Goal: Check status: Check status

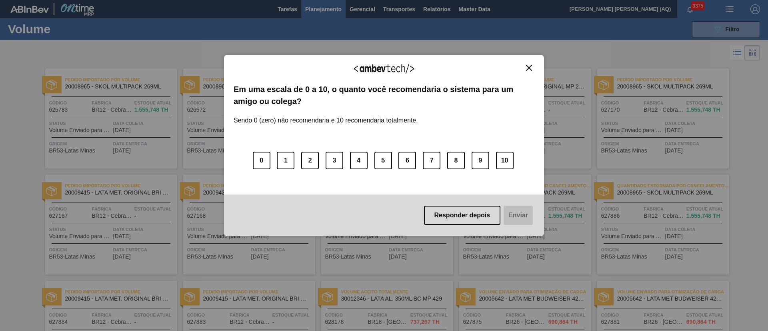
click at [527, 66] on img "Close" at bounding box center [529, 68] width 6 height 6
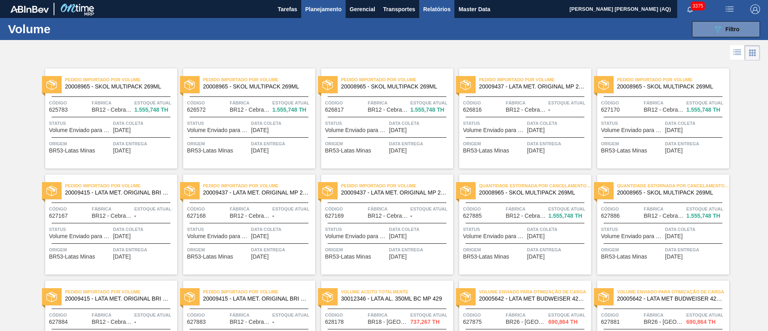
click at [433, 8] on span "Relatórios" at bounding box center [436, 9] width 27 height 10
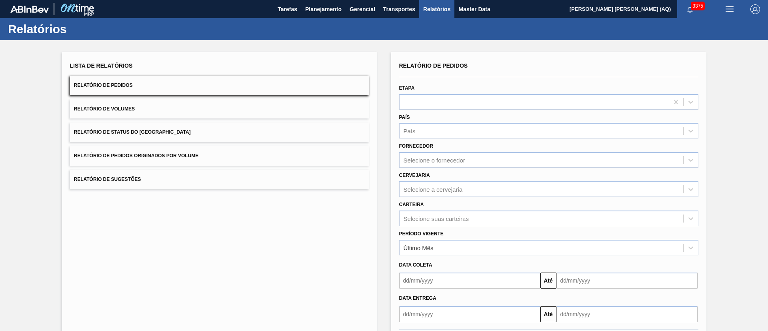
click at [243, 112] on button "Relatório de Volumes" at bounding box center [219, 109] width 299 height 20
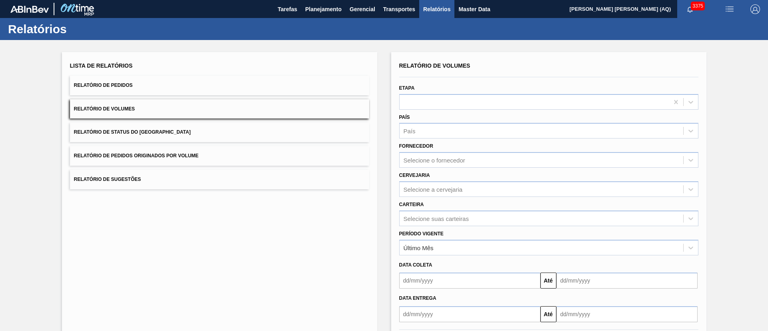
click at [477, 244] on input "text" at bounding box center [469, 280] width 141 height 16
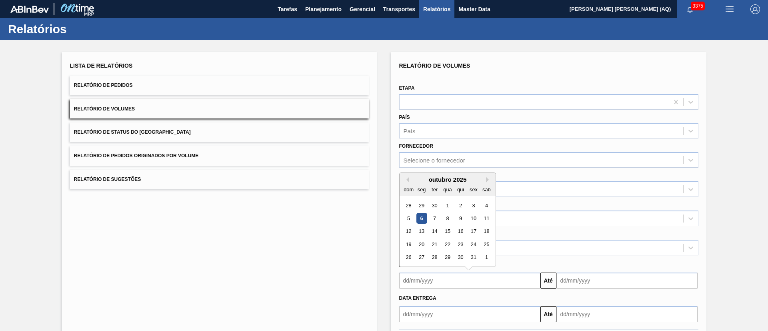
click at [417, 218] on div "6" at bounding box center [421, 218] width 11 height 11
type input "06/10/2025"
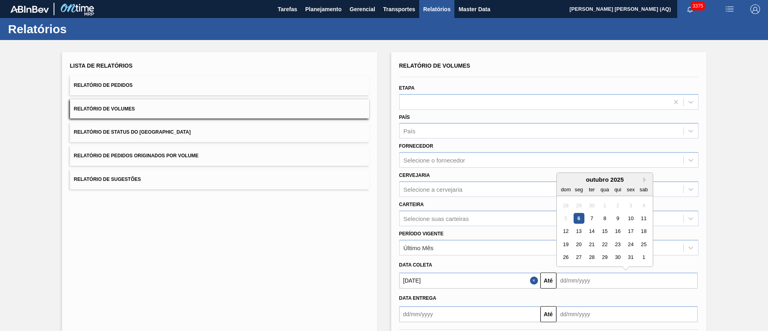
click at [568, 244] on input "text" at bounding box center [626, 280] width 141 height 16
click at [568, 244] on div "29" at bounding box center [604, 257] width 11 height 11
click at [568, 244] on input "29/10/2025" at bounding box center [626, 280] width 141 height 16
click at [568, 244] on div "31" at bounding box center [630, 257] width 11 height 11
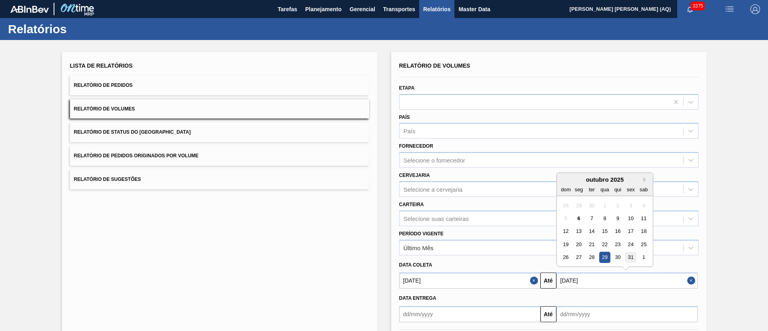
type input "31/10/2025"
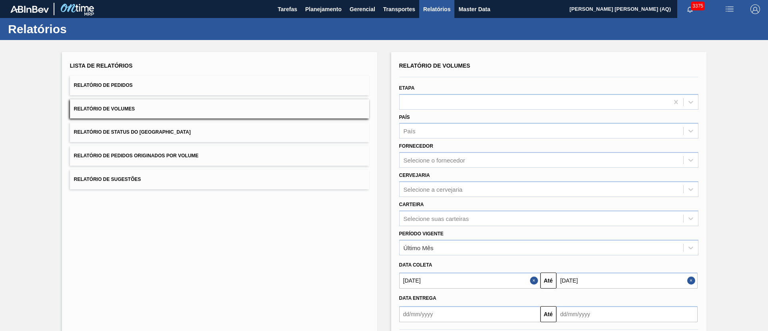
drag, startPoint x: 728, startPoint y: 230, endPoint x: 717, endPoint y: 233, distance: 11.6
click at [568, 231] on div "Lista de Relatórios Relatório de Pedidos Relatório de Volumes Relatório de Stat…" at bounding box center [384, 205] width 768 height 330
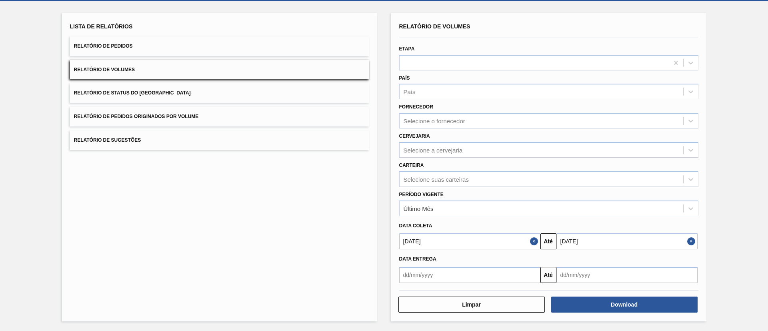
scroll to position [40, 0]
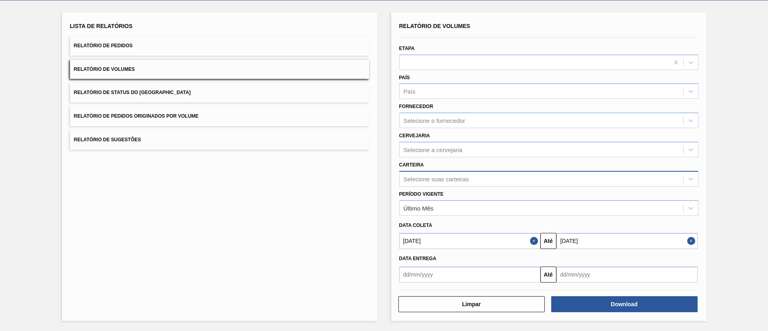
click at [489, 178] on div "Selecione suas carteiras" at bounding box center [540, 179] width 283 height 12
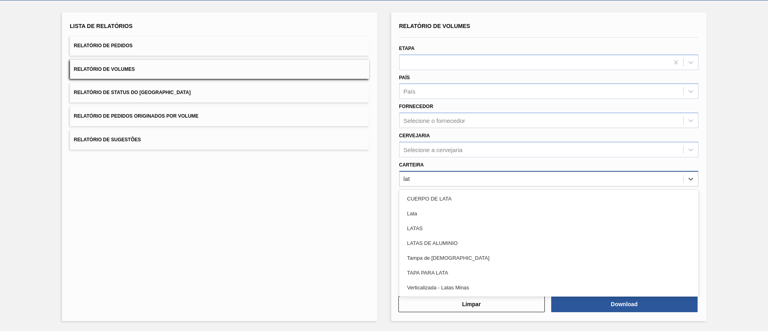
type input "lata"
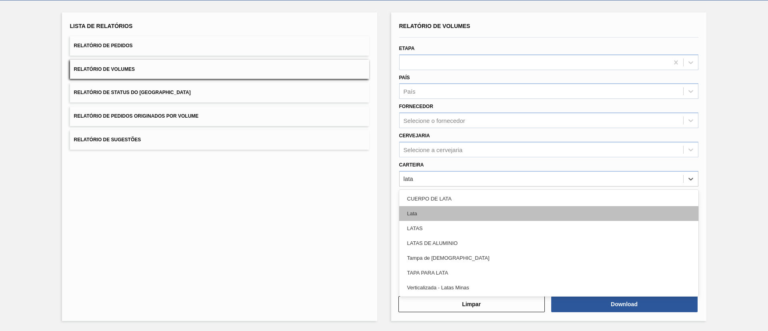
click at [455, 217] on div "Lata" at bounding box center [548, 213] width 299 height 15
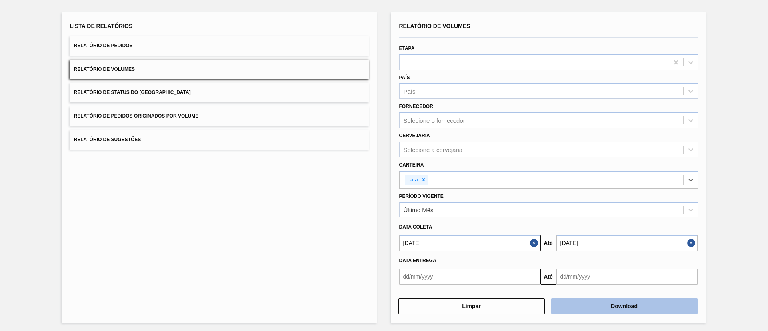
click at [568, 244] on button "Download" at bounding box center [624, 306] width 146 height 16
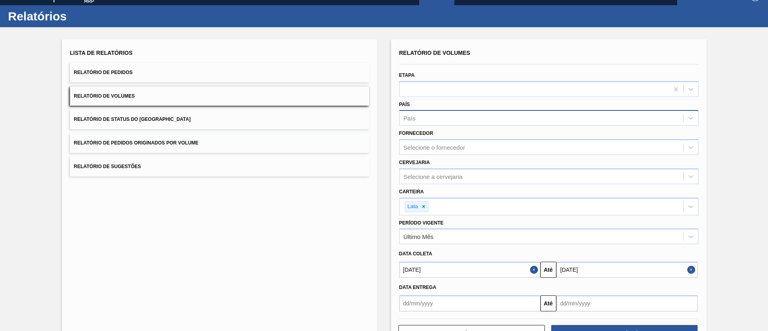
scroll to position [0, 0]
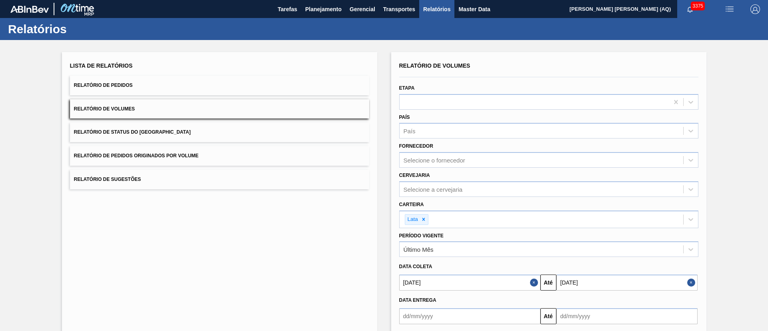
click at [311, 93] on button "Relatório de Pedidos" at bounding box center [219, 86] width 299 height 20
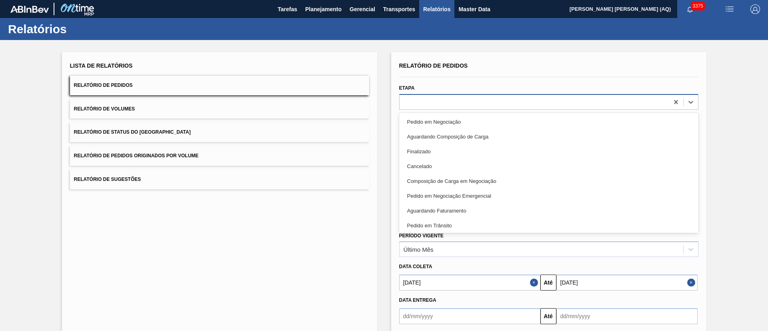
click at [425, 100] on div at bounding box center [533, 102] width 269 height 12
click at [358, 234] on div "Lista de Relatórios Relatório de Pedidos Relatório de Volumes Relatório de Stat…" at bounding box center [219, 207] width 315 height 310
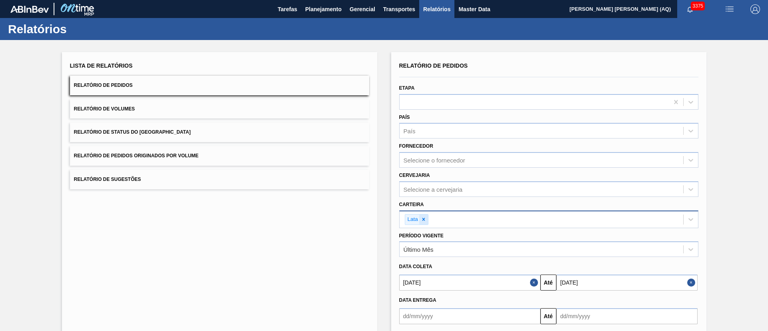
click at [424, 217] on icon at bounding box center [424, 219] width 6 height 6
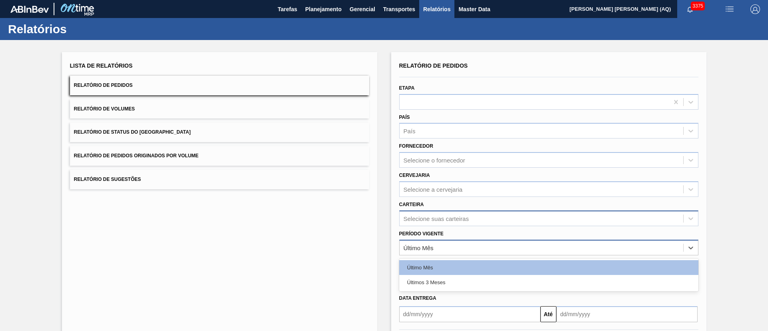
click at [431, 244] on div "Último Mês" at bounding box center [418, 247] width 30 height 7
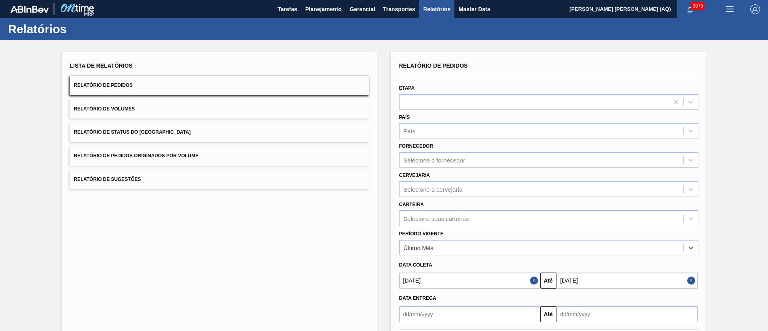
click at [220, 89] on button "Relatório de Pedidos" at bounding box center [219, 86] width 299 height 20
click at [199, 85] on button "Relatório de Pedidos" at bounding box center [219, 86] width 299 height 20
click at [326, 8] on span "Planejamento" at bounding box center [323, 9] width 36 height 10
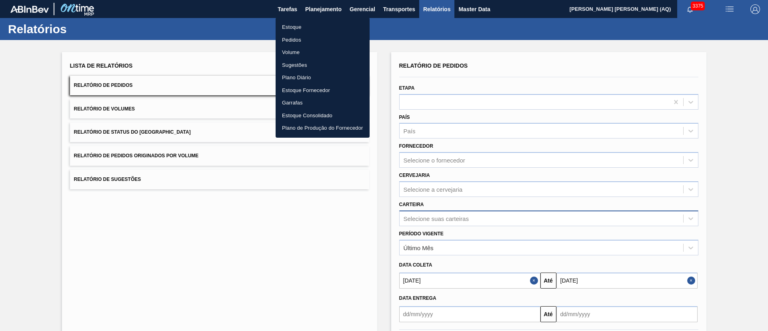
click at [292, 39] on li "Pedidos" at bounding box center [322, 40] width 94 height 13
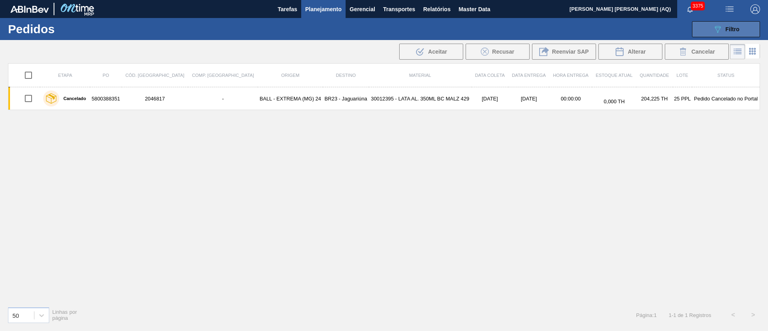
click at [568, 24] on button "089F7B8B-B2A5-4AFE-B5C0-19BA573D28AC Filtro" at bounding box center [726, 29] width 68 height 16
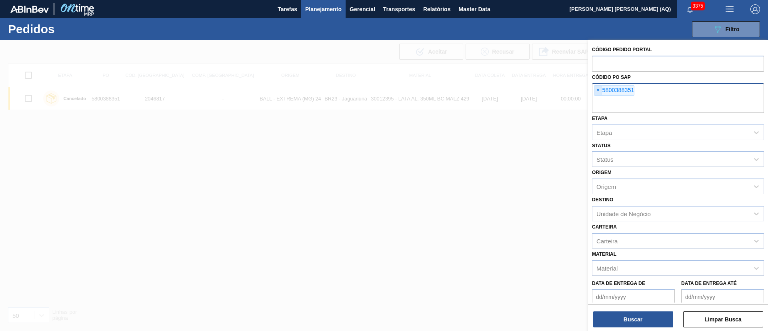
click at [568, 87] on span "×" at bounding box center [598, 91] width 8 height 10
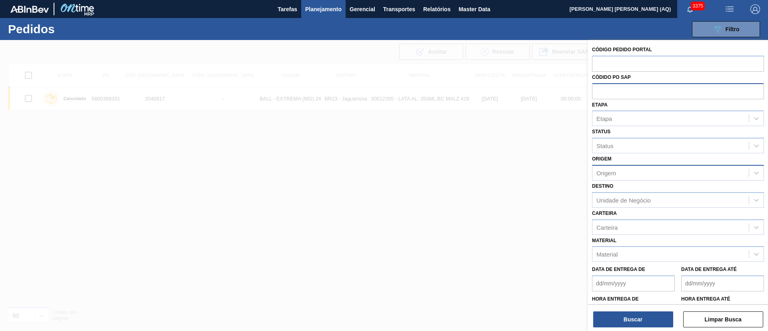
paste input "text"
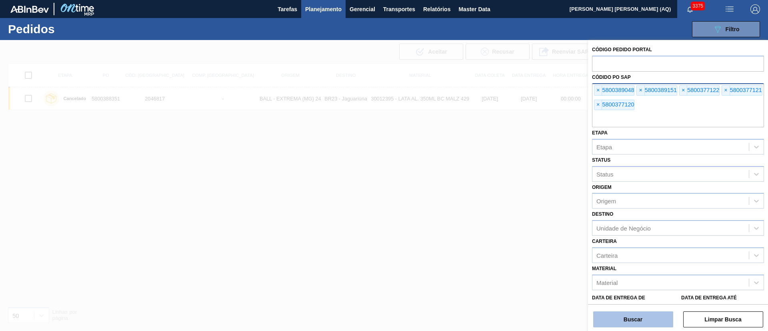
click at [568, 244] on button "Buscar" at bounding box center [633, 319] width 80 height 16
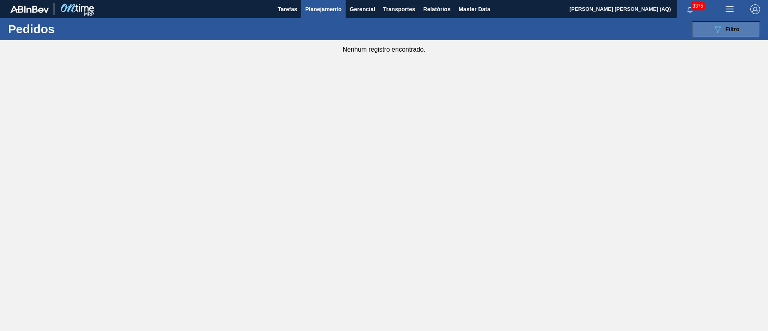
click at [568, 21] on button "089F7B8B-B2A5-4AFE-B5C0-19BA573D28AC Filtro" at bounding box center [726, 29] width 68 height 16
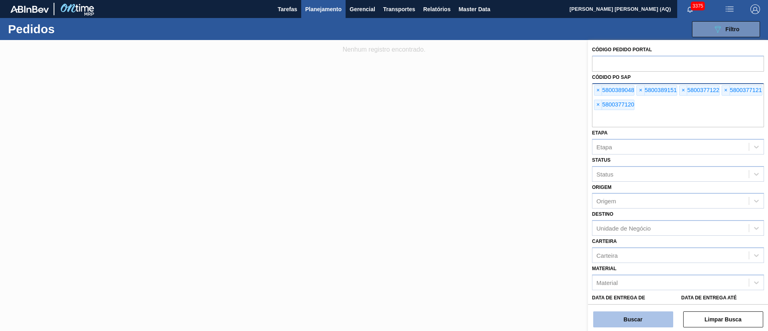
click at [568, 244] on button "Buscar" at bounding box center [633, 319] width 80 height 16
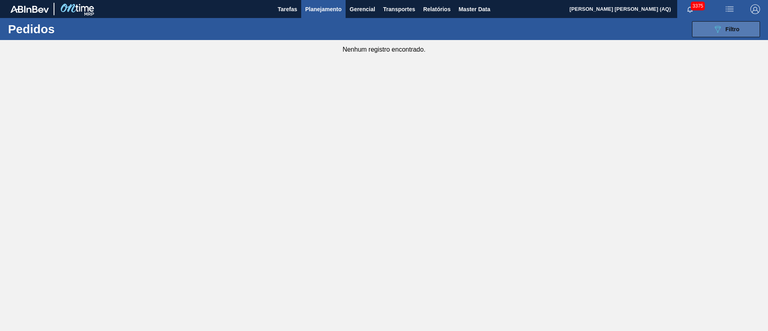
drag, startPoint x: 732, startPoint y: 20, endPoint x: 737, endPoint y: 25, distance: 6.8
click at [568, 20] on div "089F7B8B-B2A5-4AFE-B5C0-19BA573D28AC Filtro Código Pedido Portal Códido PO SAP …" at bounding box center [446, 29] width 636 height 24
click at [568, 26] on span "Filtro" at bounding box center [732, 29] width 14 height 6
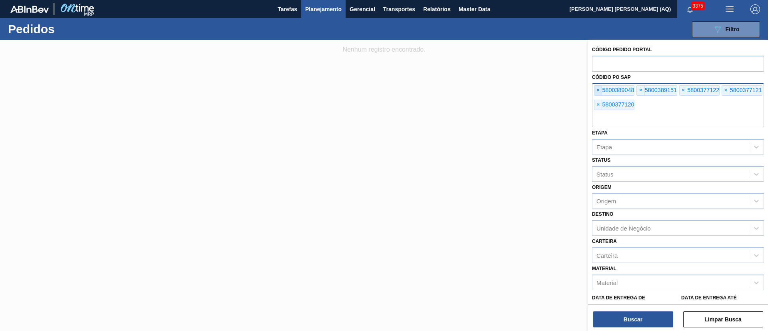
click at [568, 90] on span "×" at bounding box center [598, 91] width 8 height 10
click at [568, 89] on span "×" at bounding box center [598, 91] width 8 height 10
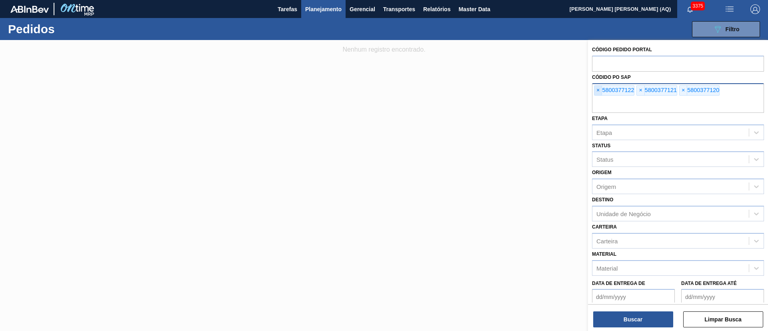
click at [568, 89] on span "×" at bounding box center [598, 91] width 8 height 10
click at [568, 88] on div "× 5800377121" at bounding box center [614, 90] width 40 height 10
click at [568, 87] on span "×" at bounding box center [598, 91] width 8 height 10
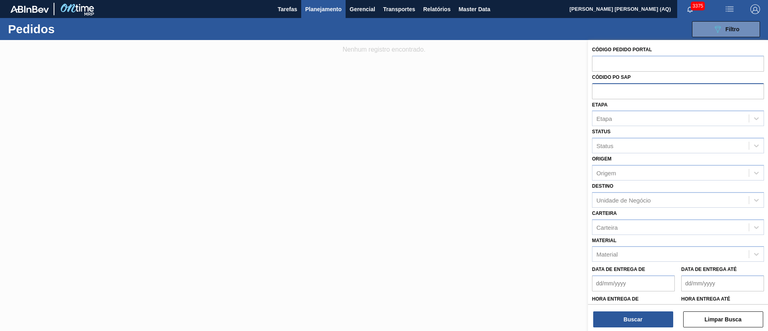
click at [568, 87] on input "text" at bounding box center [678, 90] width 172 height 15
click at [568, 28] on div "089F7B8B-B2A5-4AFE-B5C0-19BA573D28AC Filtro" at bounding box center [725, 29] width 27 height 10
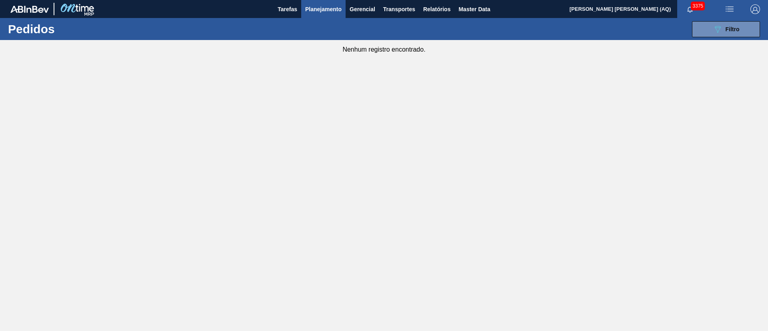
click at [568, 40] on div "089F7B8B-B2A5-4AFE-B5C0-19BA573D28AC Filtro Código Pedido Portal Códido PO SAP …" at bounding box center [446, 29] width 636 height 24
click at [568, 20] on div "089F7B8B-B2A5-4AFE-B5C0-19BA573D28AC Filtro Código Pedido Portal Códido PO SAP …" at bounding box center [446, 29] width 636 height 24
click at [568, 37] on div "089F7B8B-B2A5-4AFE-B5C0-19BA573D28AC Filtro Código Pedido Portal Códido PO SAP …" at bounding box center [446, 29] width 636 height 24
click at [568, 30] on span "Filtro" at bounding box center [732, 29] width 14 height 6
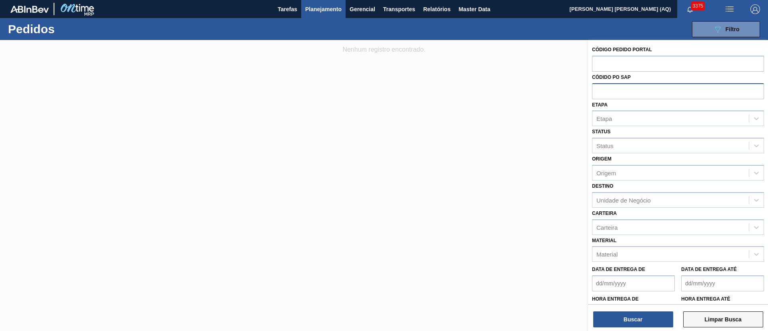
click at [568, 244] on button "Limpar Busca" at bounding box center [723, 319] width 80 height 16
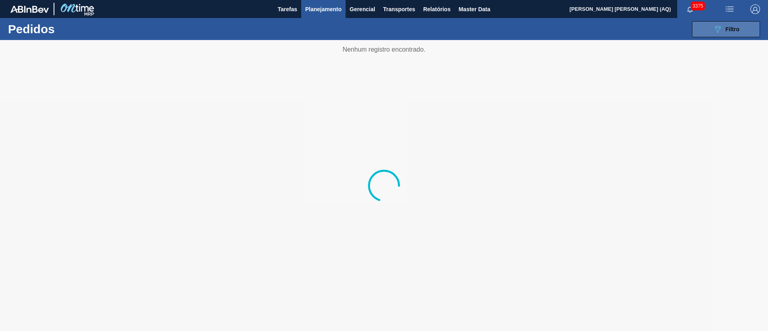
click at [568, 27] on button "089F7B8B-B2A5-4AFE-B5C0-19BA573D28AC Filtro" at bounding box center [726, 29] width 68 height 16
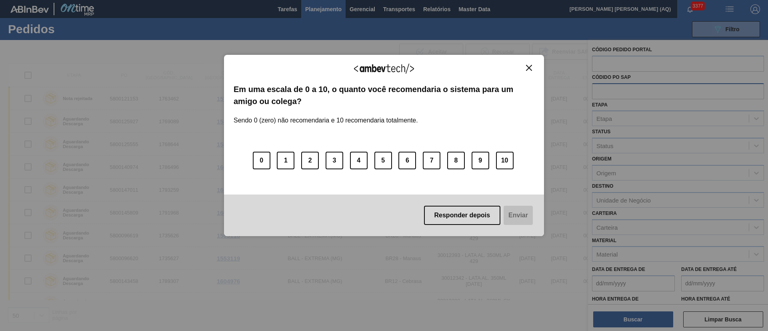
click at [528, 69] on img "Close" at bounding box center [529, 68] width 6 height 6
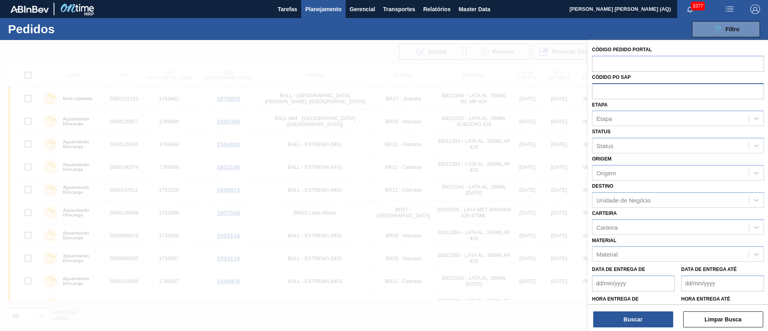
click at [336, 45] on div at bounding box center [384, 205] width 768 height 331
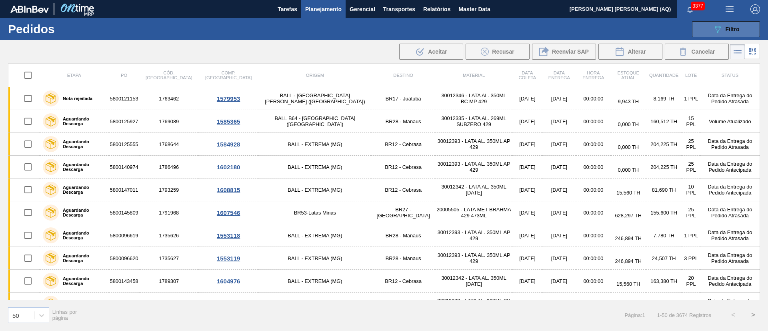
click at [568, 34] on button "089F7B8B-B2A5-4AFE-B5C0-19BA573D28AC Filtro" at bounding box center [726, 29] width 68 height 16
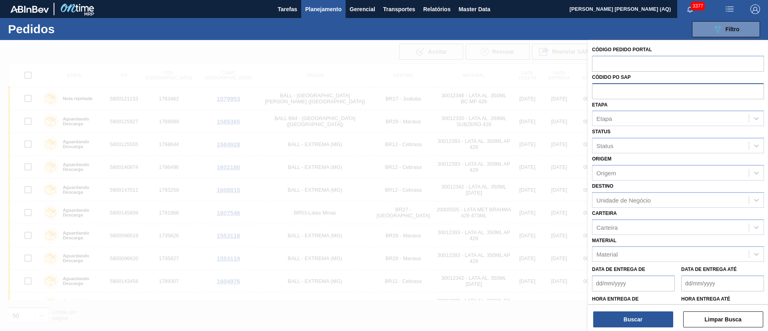
click at [508, 109] on div at bounding box center [384, 205] width 768 height 331
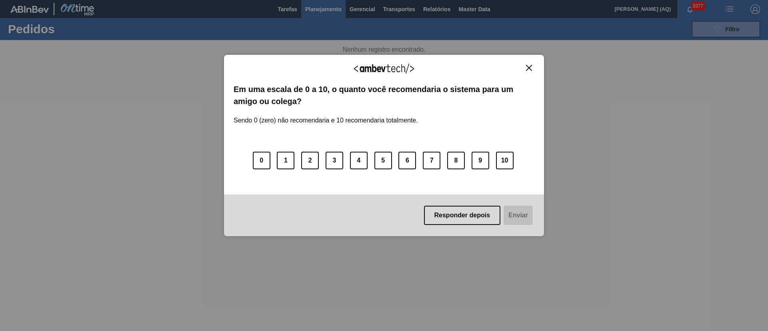
click at [526, 66] on img "Close" at bounding box center [529, 68] width 6 height 6
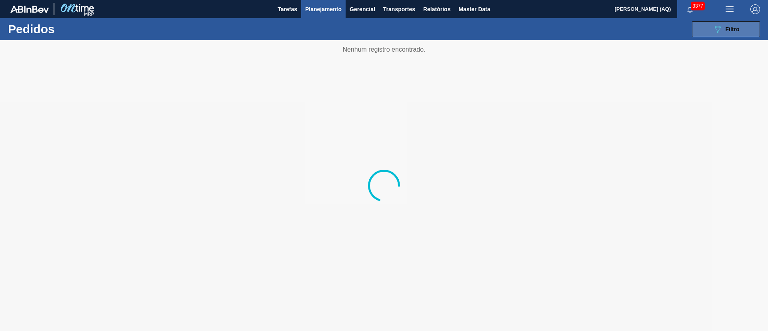
click at [739, 35] on button "089F7B8B-B2A5-4AFE-B5C0-19BA573D28AC Filtro" at bounding box center [726, 29] width 68 height 16
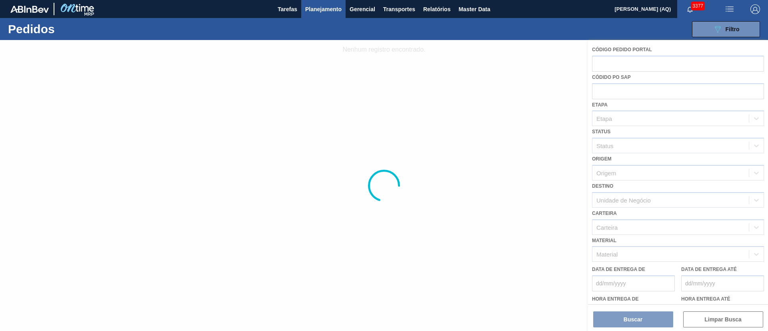
click at [323, 9] on span "Planejamento" at bounding box center [323, 9] width 36 height 10
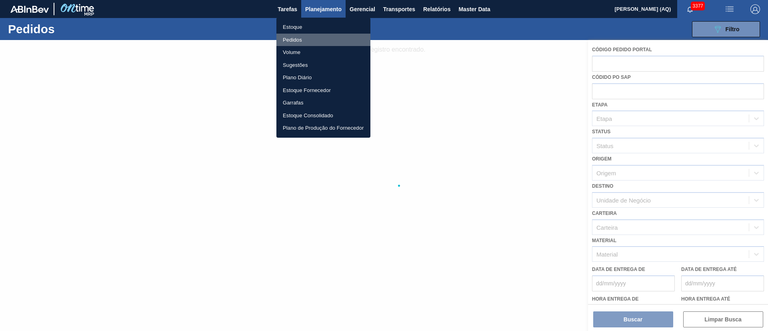
click at [295, 35] on li "Pedidos" at bounding box center [323, 40] width 94 height 13
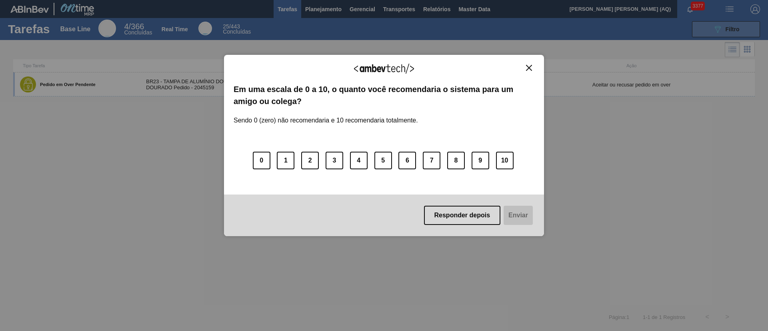
click at [741, 31] on div "Agradecemos seu feedback! Em uma escala de 0 a 10, o quanto você recomendaria o…" at bounding box center [384, 165] width 768 height 331
click at [531, 69] on img "Close" at bounding box center [529, 68] width 6 height 6
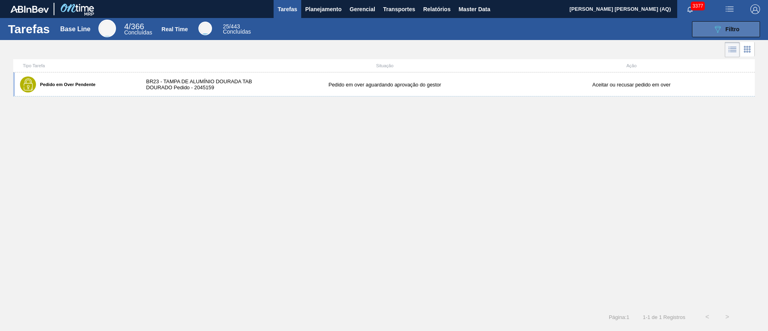
click at [714, 29] on icon "089F7B8B-B2A5-4AFE-B5C0-19BA573D28AC" at bounding box center [717, 29] width 10 height 10
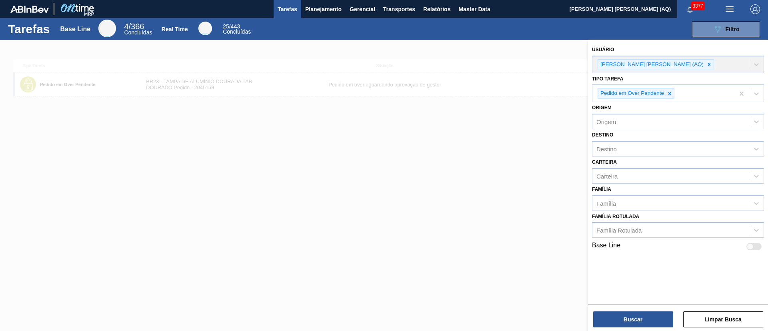
click at [408, 143] on div at bounding box center [384, 205] width 768 height 331
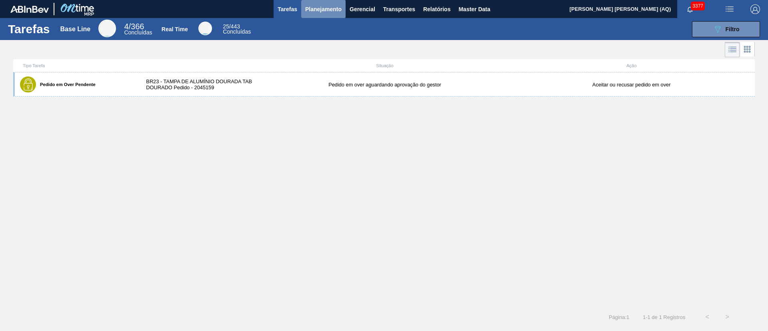
click at [314, 11] on span "Planejamento" at bounding box center [323, 9] width 36 height 10
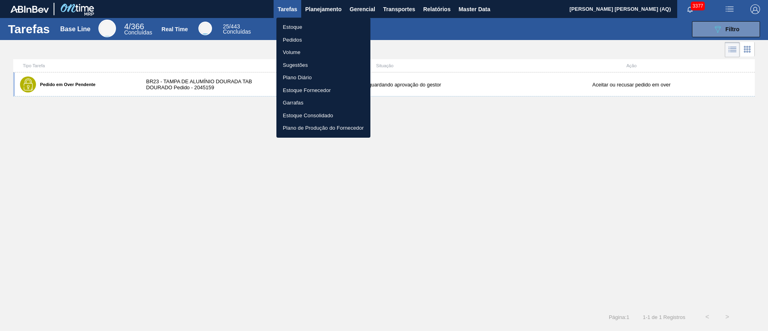
click at [295, 36] on li "Pedidos" at bounding box center [323, 40] width 94 height 13
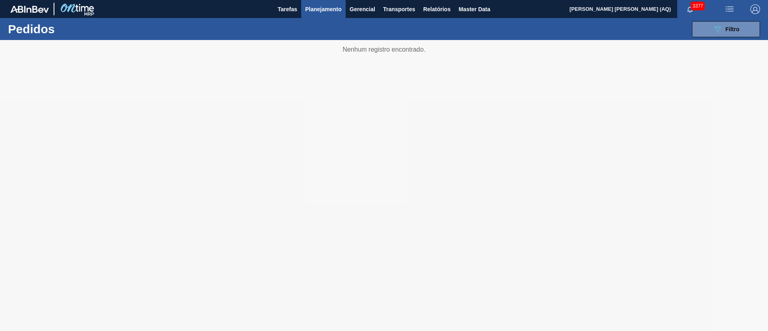
drag, startPoint x: 748, startPoint y: 28, endPoint x: 713, endPoint y: 108, distance: 87.4
click at [748, 28] on button "089F7B8B-B2A5-4AFE-B5C0-19BA573D28AC Filtro" at bounding box center [726, 29] width 68 height 16
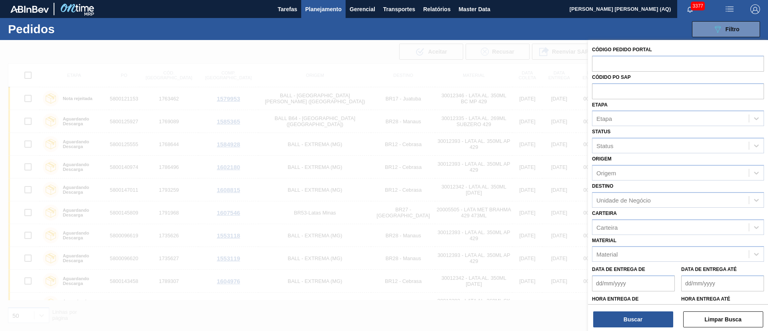
click at [618, 217] on div "Carteira Carteira" at bounding box center [678, 221] width 172 height 27
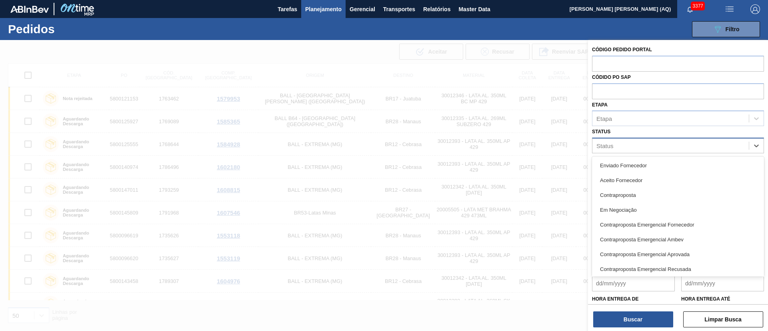
click at [635, 146] on div "Status" at bounding box center [670, 146] width 156 height 12
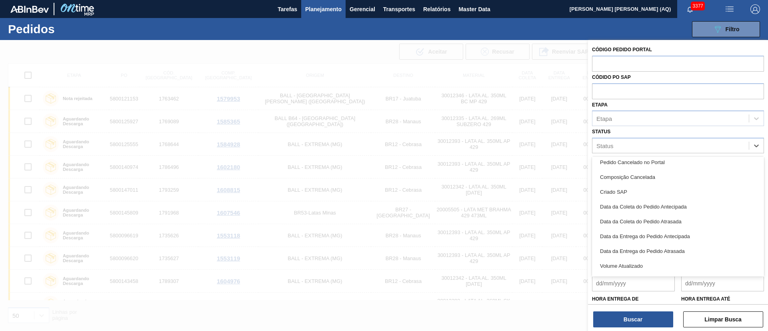
scroll to position [180, 0]
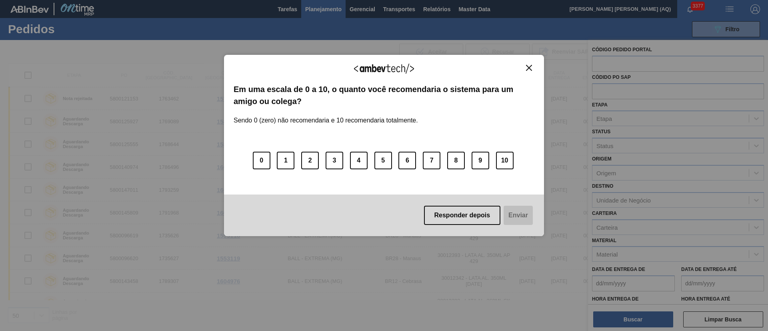
click at [530, 66] on img "Close" at bounding box center [529, 68] width 6 height 6
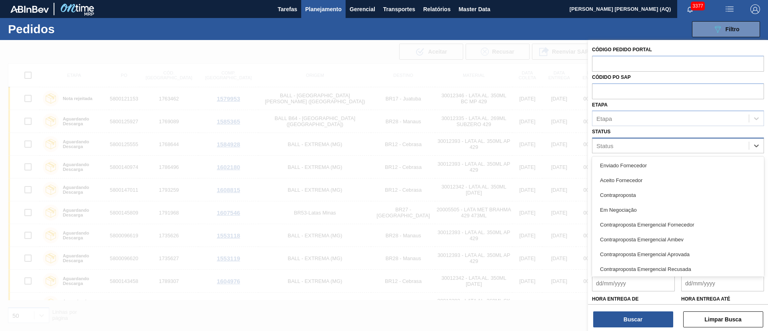
click at [640, 146] on div "Status" at bounding box center [670, 146] width 156 height 12
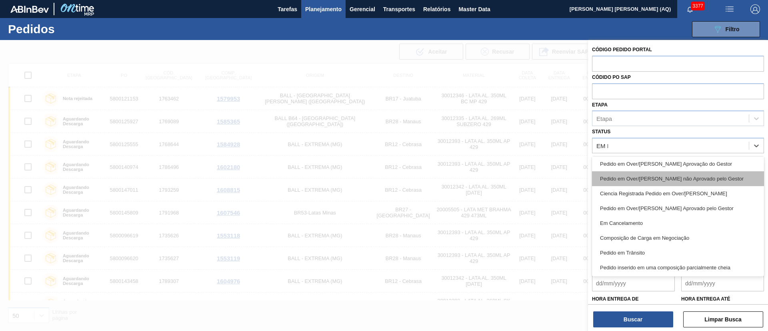
scroll to position [0, 0]
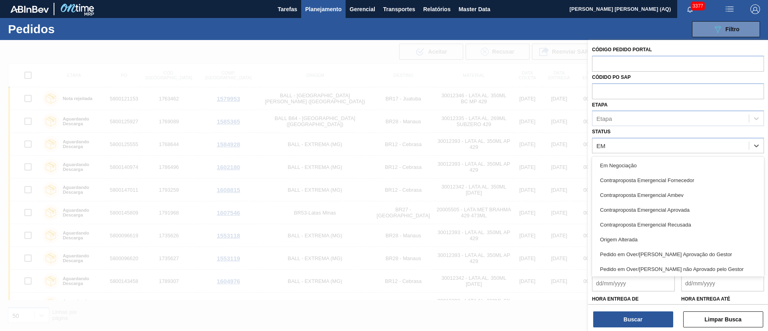
type input "E"
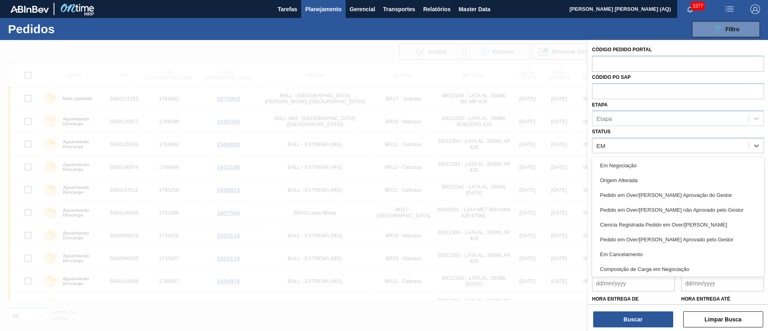
type input "E"
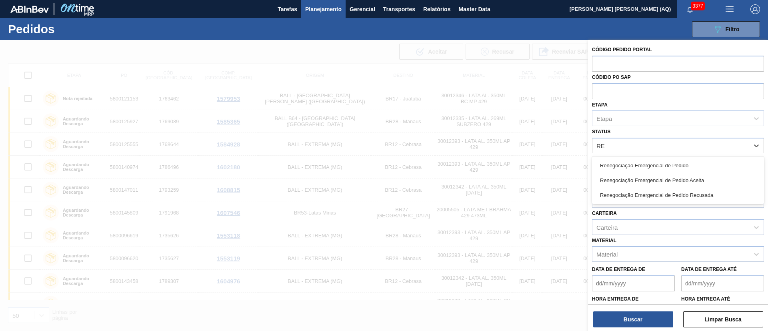
type input "R"
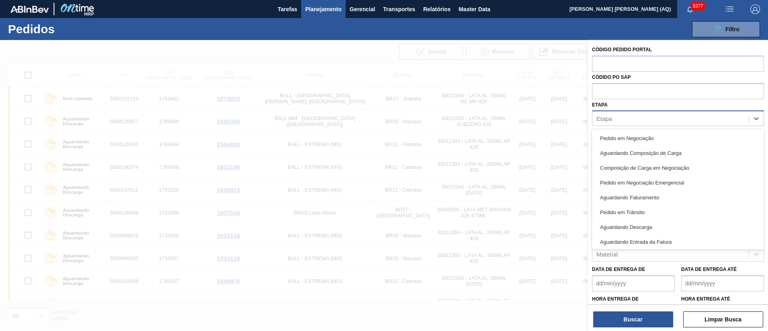
click at [644, 113] on div "Etapa" at bounding box center [670, 119] width 156 height 12
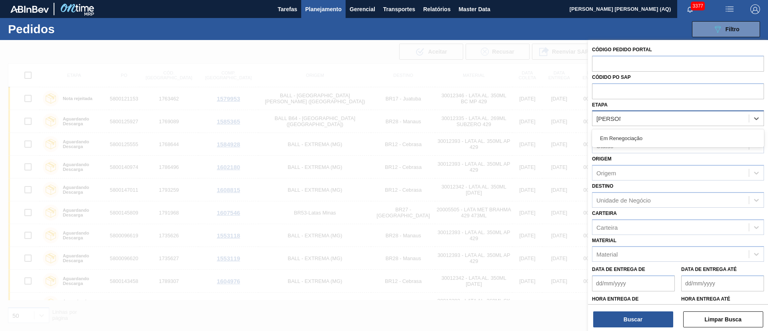
type input "EM RENE"
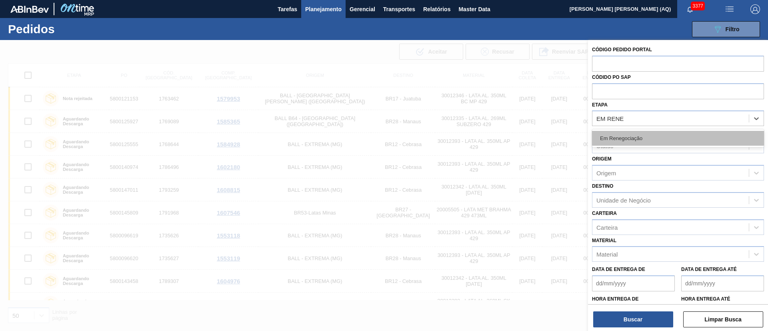
click at [646, 136] on div "Em Renegociação" at bounding box center [678, 138] width 172 height 15
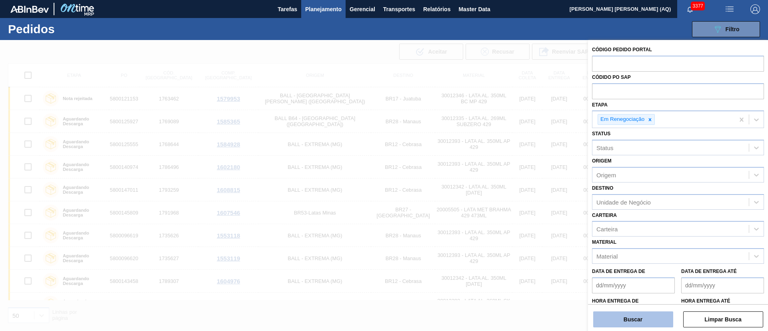
click at [652, 320] on button "Buscar" at bounding box center [633, 319] width 80 height 16
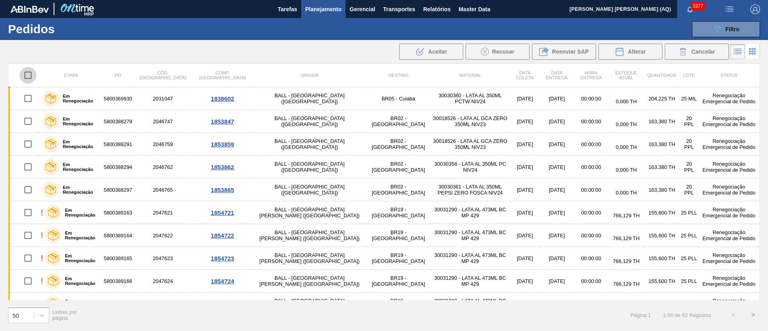
click at [29, 76] on input "checkbox" at bounding box center [28, 75] width 17 height 17
checkbox input "true"
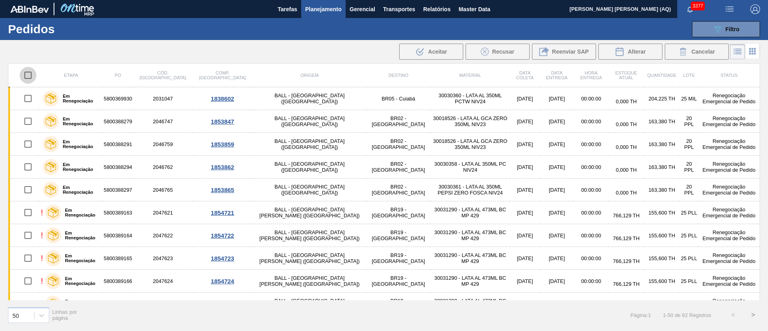
checkbox input "true"
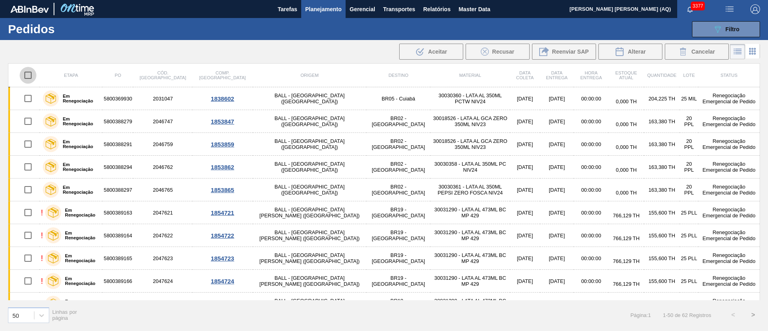
checkbox input "true"
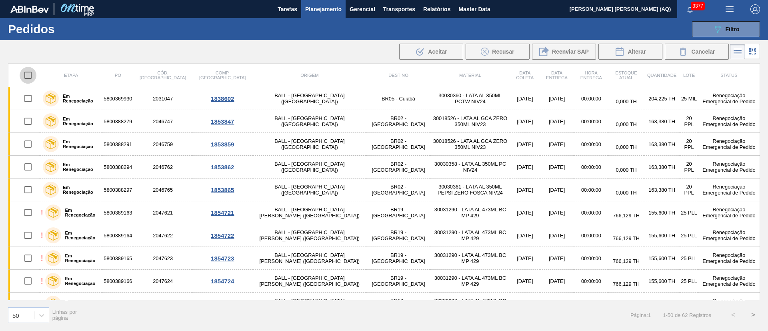
checkbox input "true"
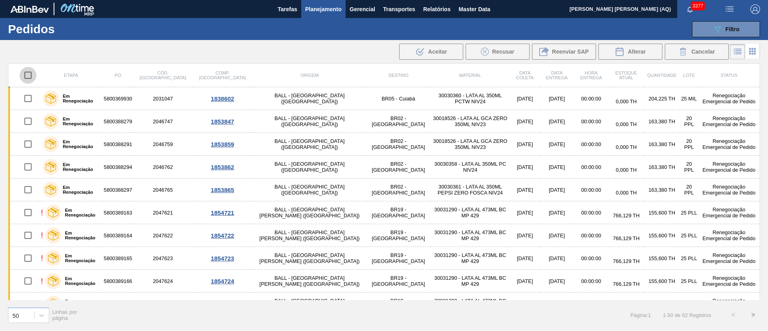
checkbox input "true"
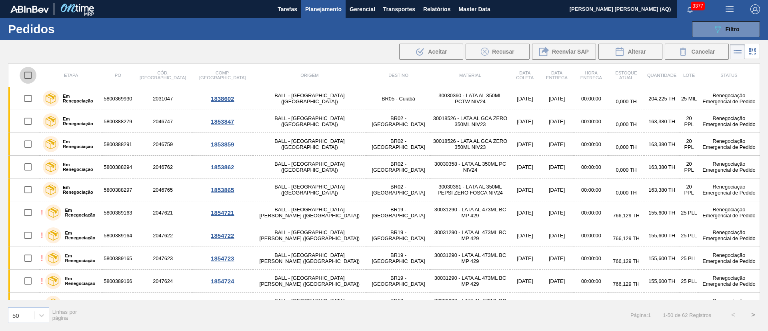
checkbox input "true"
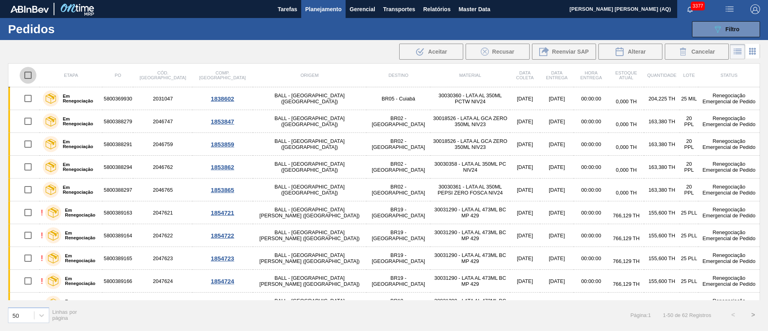
checkbox input "true"
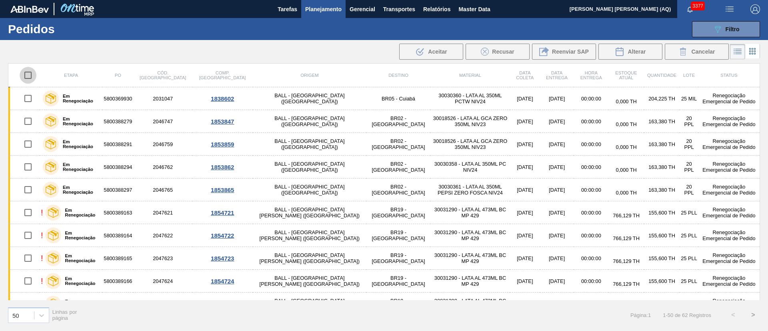
checkbox input "true"
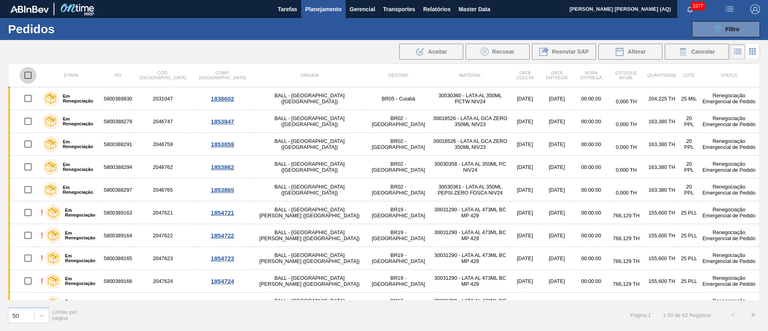
checkbox input "true"
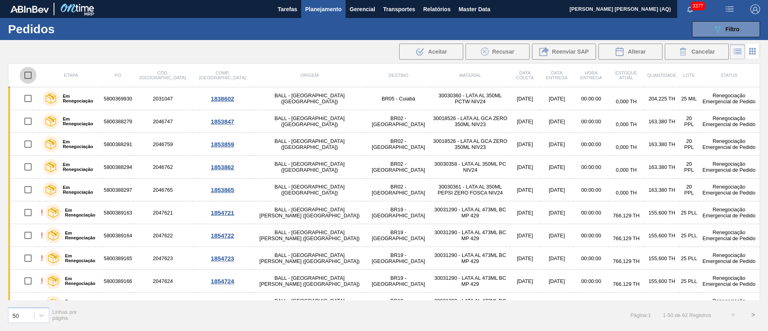
checkbox input "true"
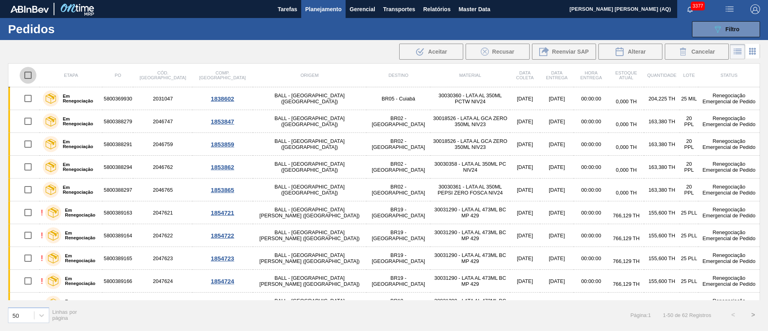
checkbox input "true"
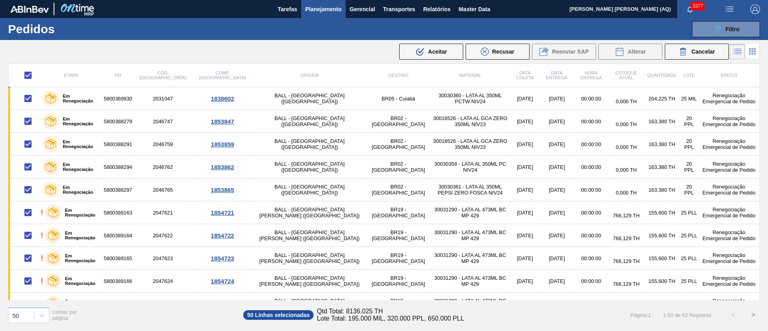
click at [350, 38] on div "089F7B8B-B2A5-4AFE-B5C0-19BA573D28AC Filtro Código Pedido Portal Códido PO SAP …" at bounding box center [446, 29] width 636 height 24
click at [435, 47] on div ".b{fill:var(--color-action-default)} Aceitar" at bounding box center [431, 52] width 32 height 10
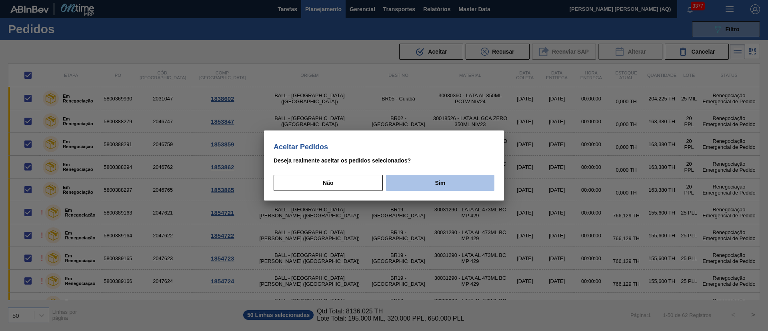
click at [432, 182] on button "Sim" at bounding box center [440, 183] width 108 height 16
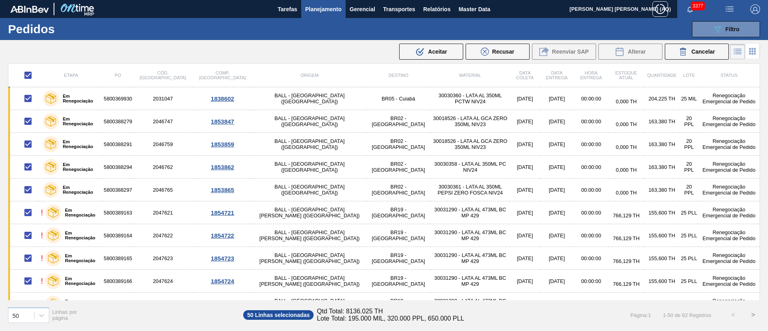
checkbox input "false"
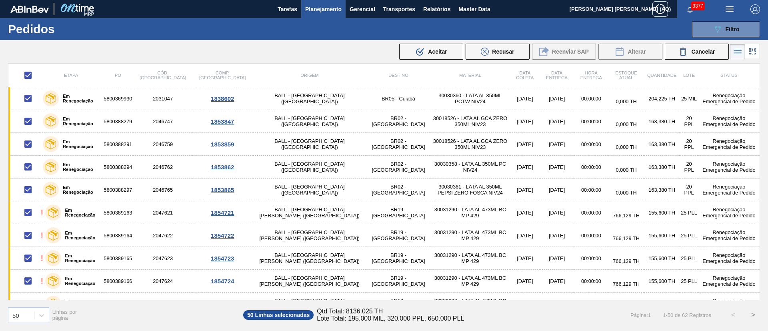
checkbox input "false"
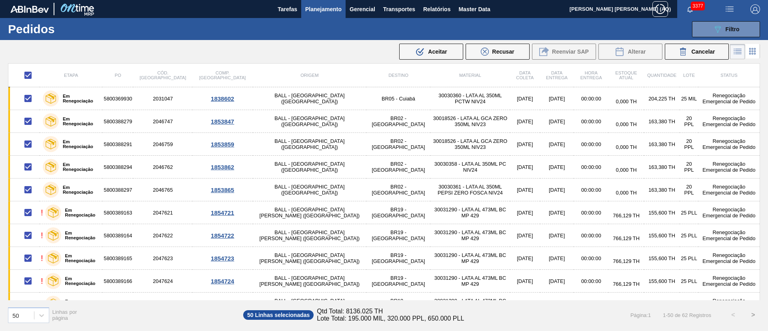
checkbox input "false"
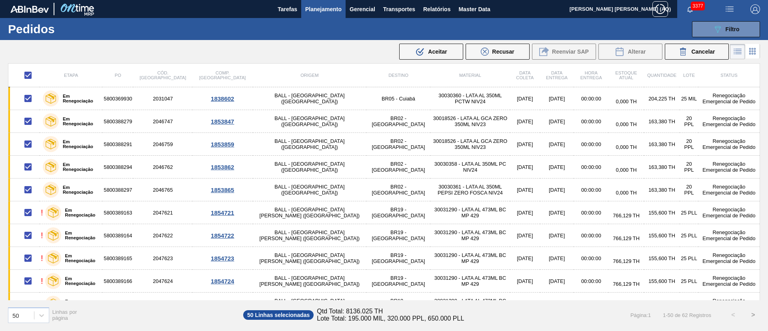
checkbox input "false"
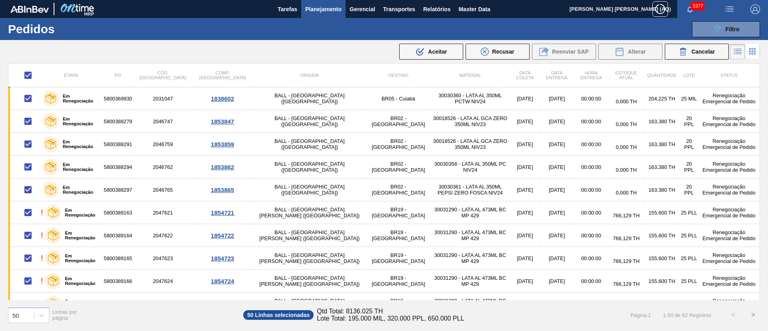
checkbox input "false"
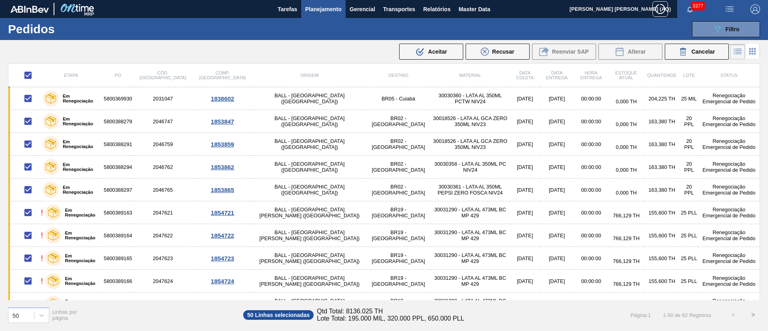
checkbox input "false"
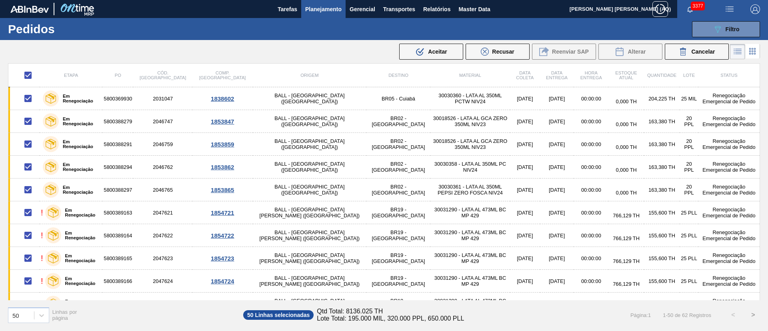
checkbox input "false"
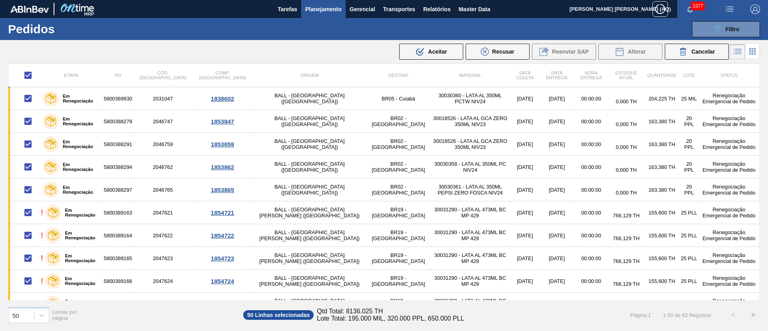
checkbox input "false"
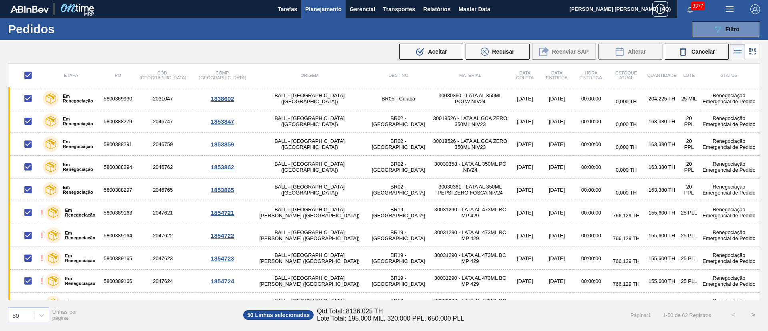
checkbox input "false"
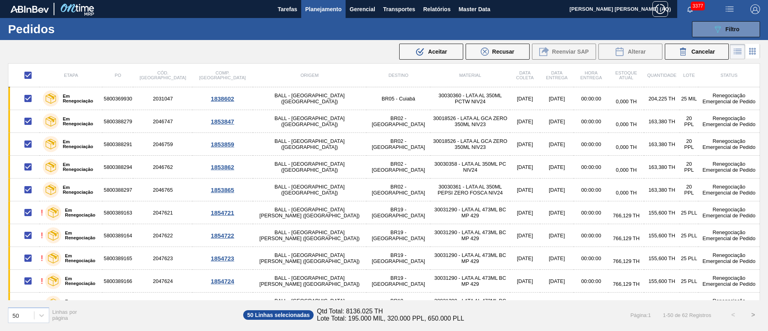
checkbox input "false"
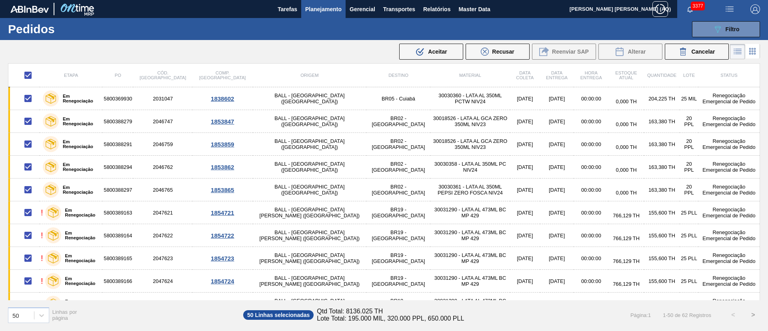
checkbox input "false"
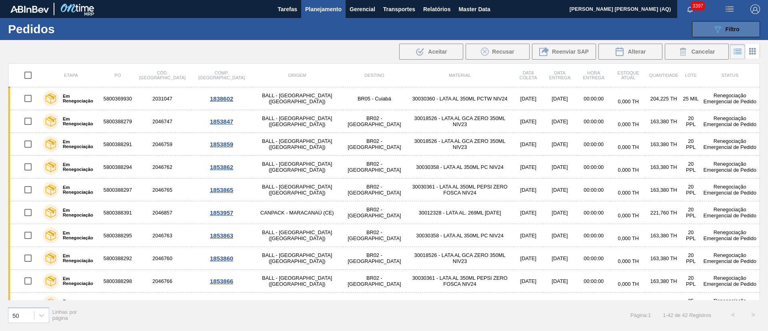
click at [712, 28] on icon "089F7B8B-B2A5-4AFE-B5C0-19BA573D28AC" at bounding box center [717, 29] width 10 height 10
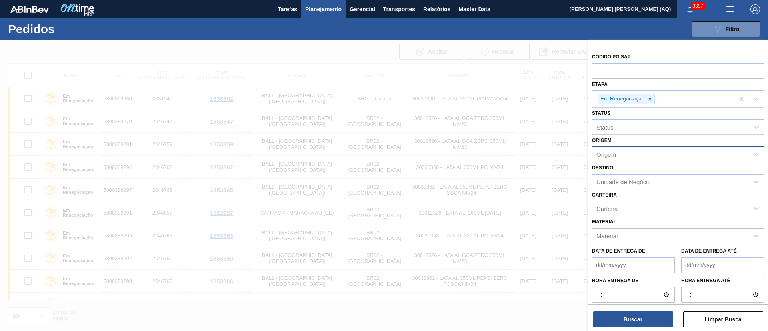
scroll to position [38, 0]
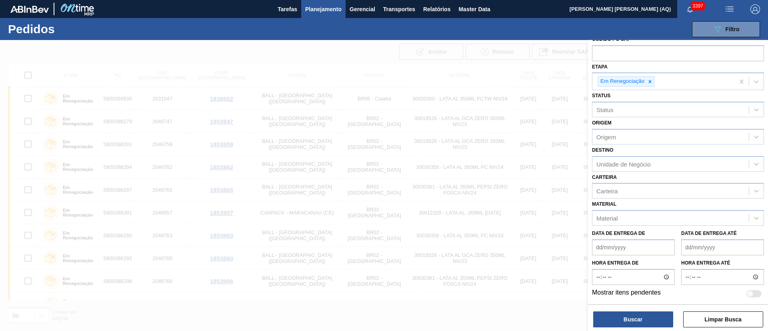
click at [286, 51] on div at bounding box center [384, 205] width 768 height 331
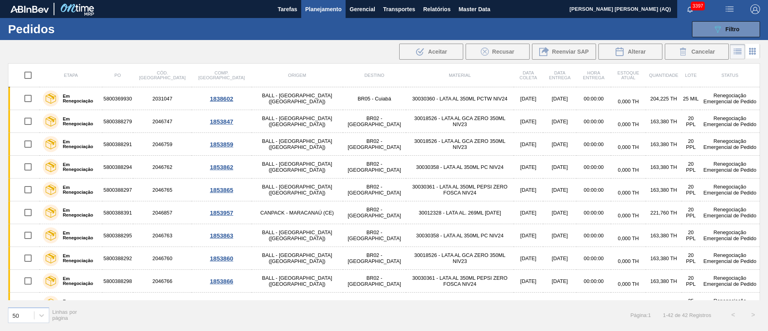
click at [28, 73] on input "checkbox" at bounding box center [28, 75] width 17 height 17
checkbox input "true"
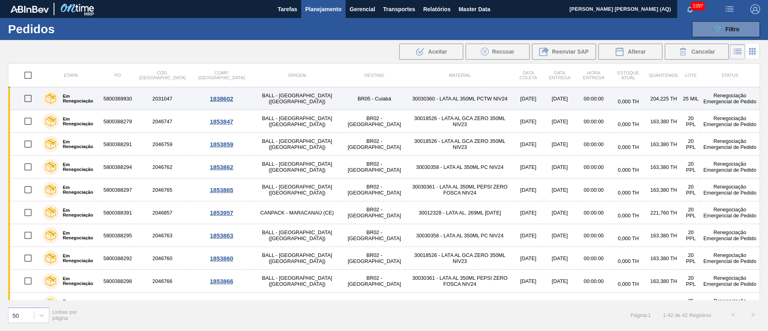
checkbox input "true"
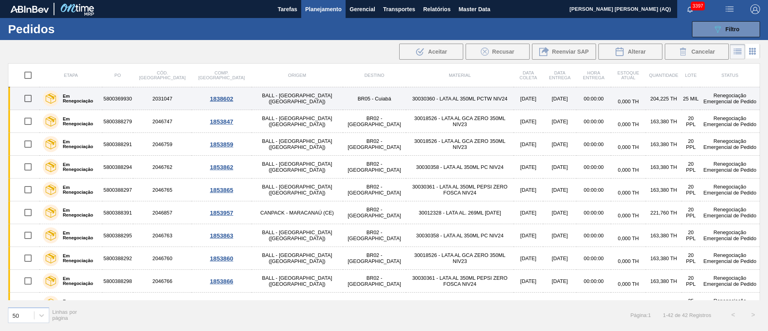
checkbox input "true"
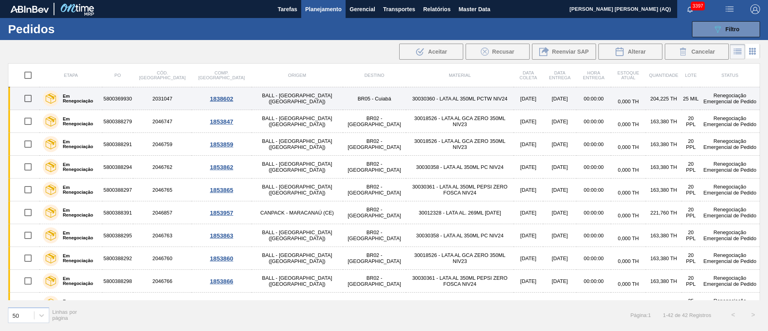
checkbox input "true"
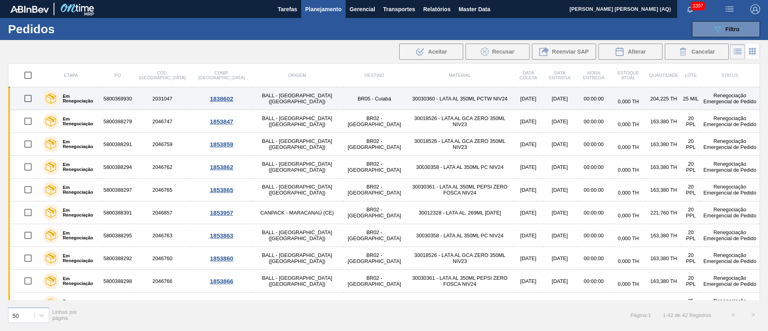
checkbox input "true"
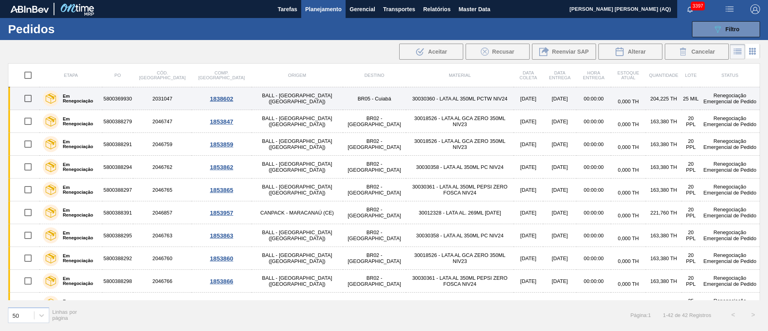
checkbox input "true"
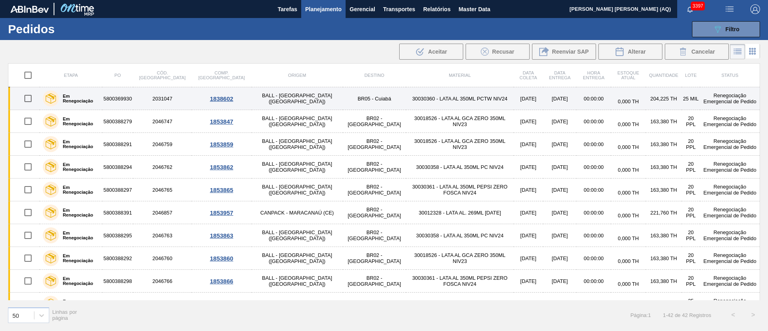
checkbox input "true"
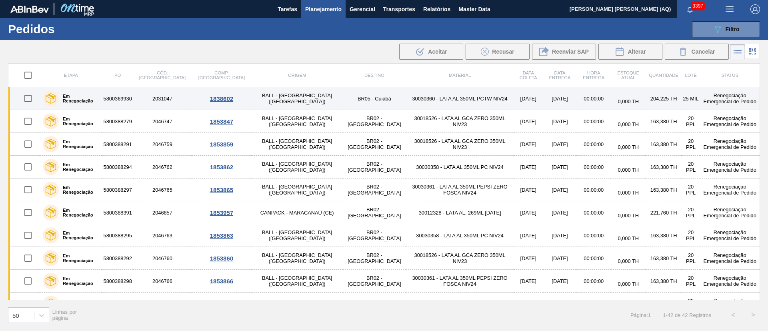
checkbox input "true"
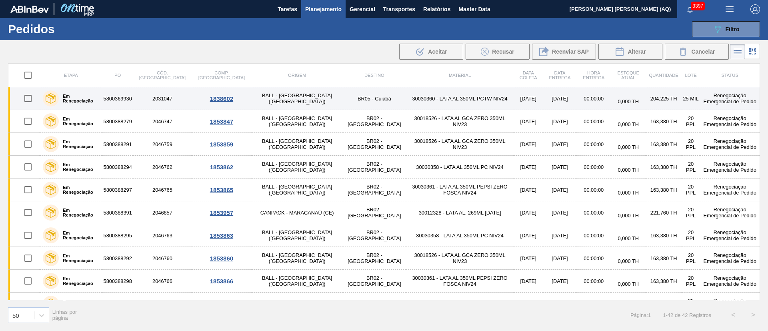
checkbox input "true"
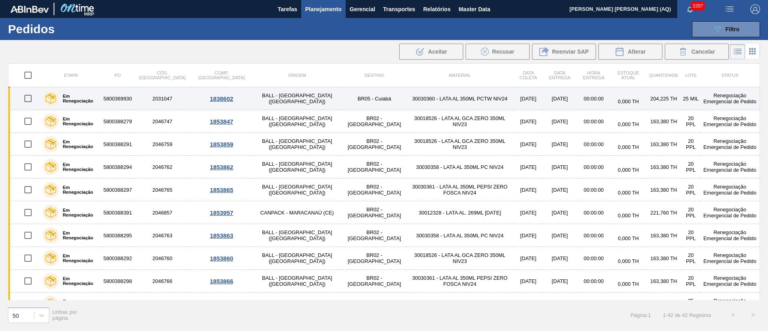
checkbox input "true"
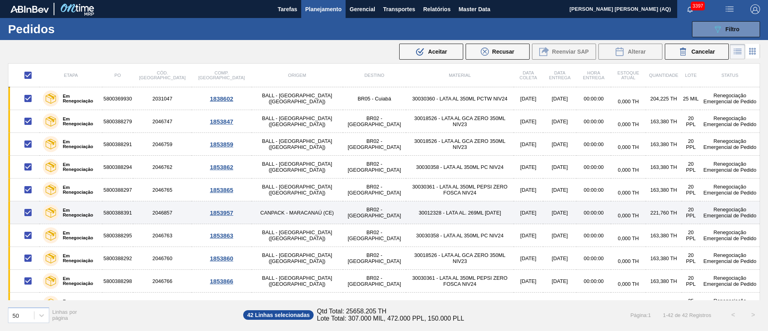
click at [26, 211] on input "checkbox" at bounding box center [28, 212] width 17 height 17
checkbox input "false"
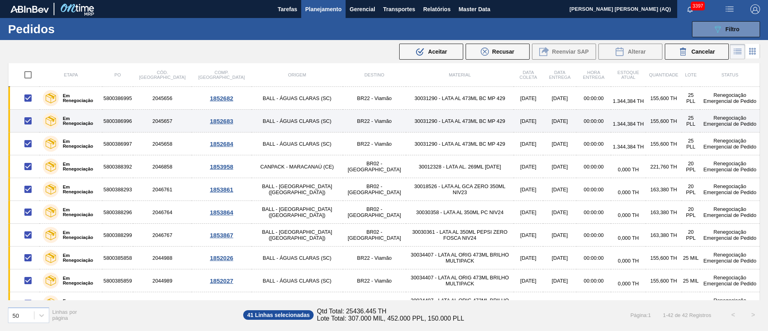
scroll to position [300, 0]
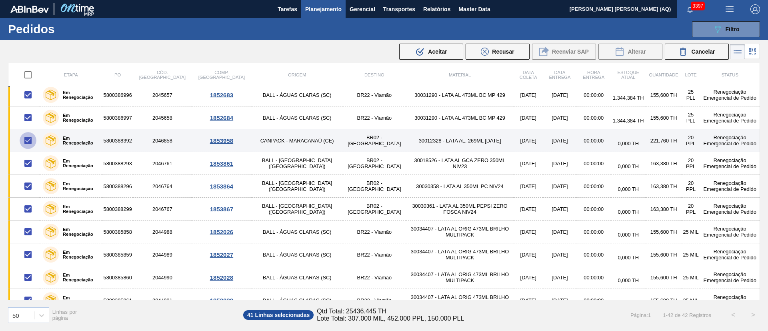
click at [29, 140] on input "checkbox" at bounding box center [28, 140] width 17 height 17
checkbox input "false"
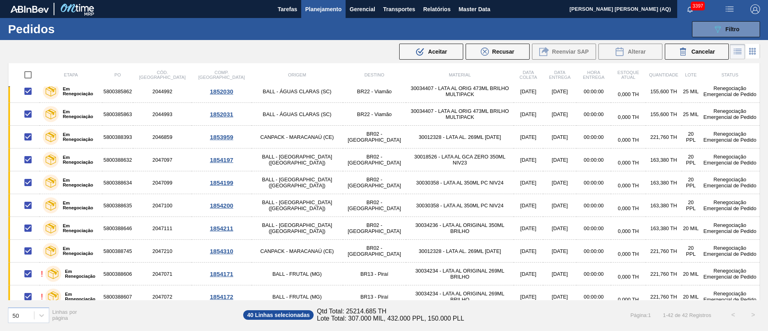
scroll to position [540, 0]
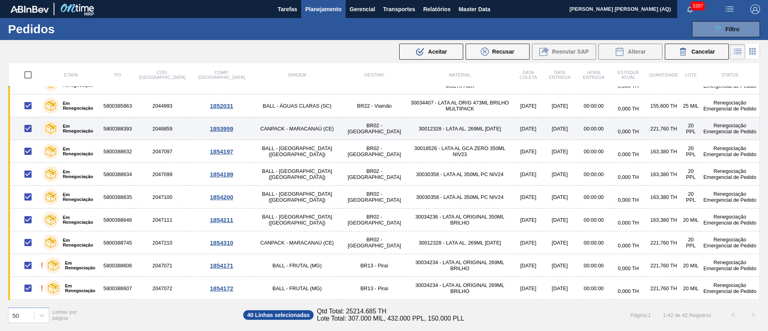
click at [25, 129] on input "checkbox" at bounding box center [28, 128] width 17 height 17
checkbox input "false"
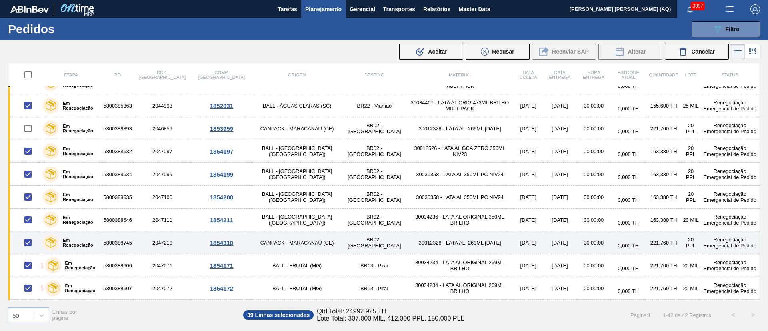
click at [26, 241] on input "checkbox" at bounding box center [28, 242] width 17 height 17
checkbox input "false"
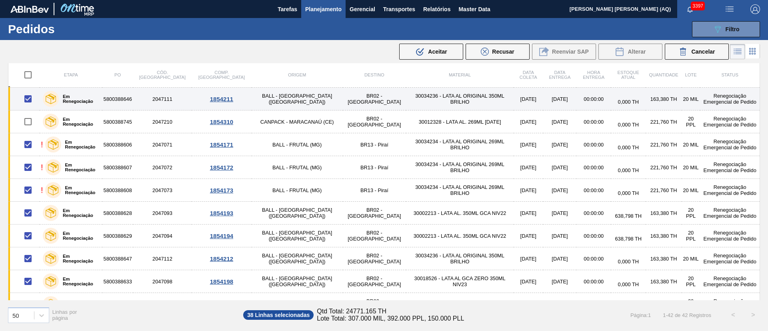
scroll to position [720, 0]
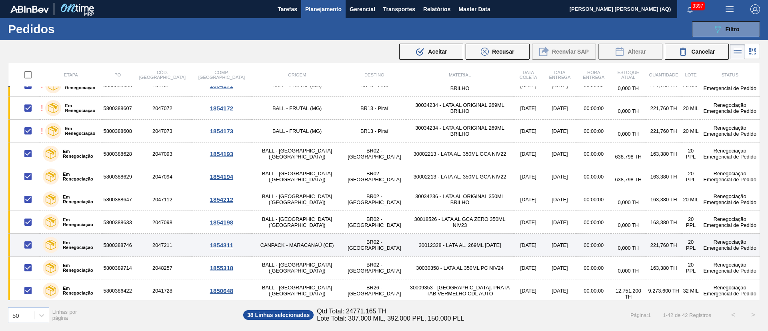
click at [30, 243] on input "checkbox" at bounding box center [28, 244] width 17 height 17
checkbox input "false"
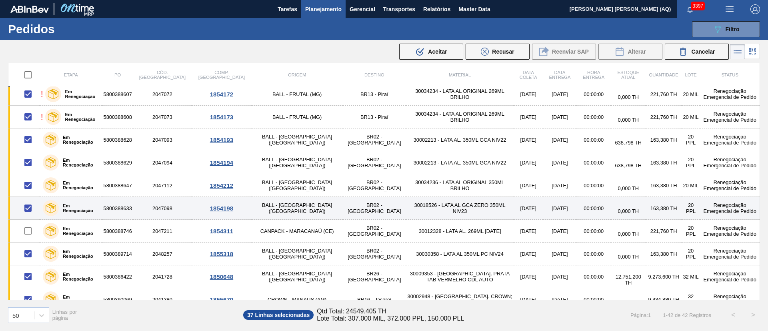
scroll to position [744, 0]
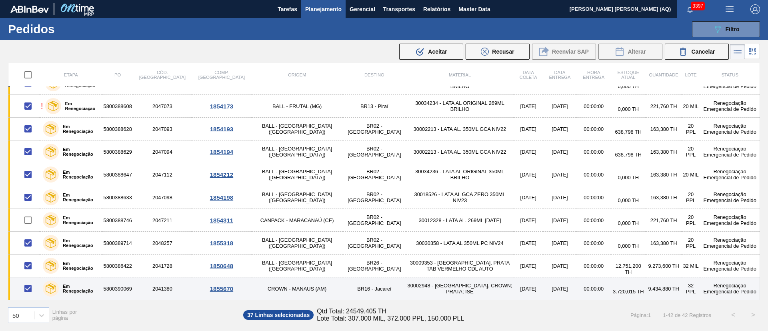
click at [26, 286] on input "checkbox" at bounding box center [28, 288] width 17 height 17
checkbox input "false"
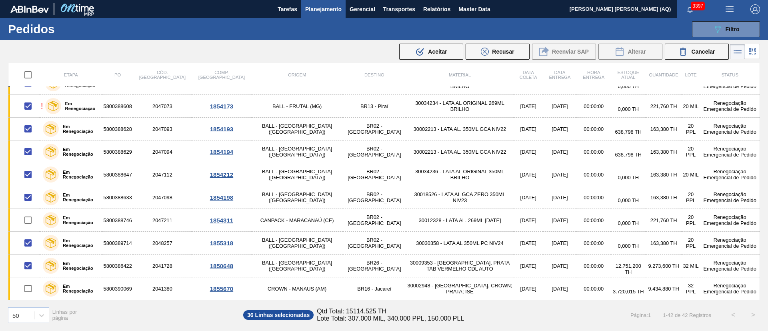
drag, startPoint x: 728, startPoint y: 30, endPoint x: 716, endPoint y: 47, distance: 21.8
click at [728, 30] on span "Filtro" at bounding box center [732, 29] width 14 height 6
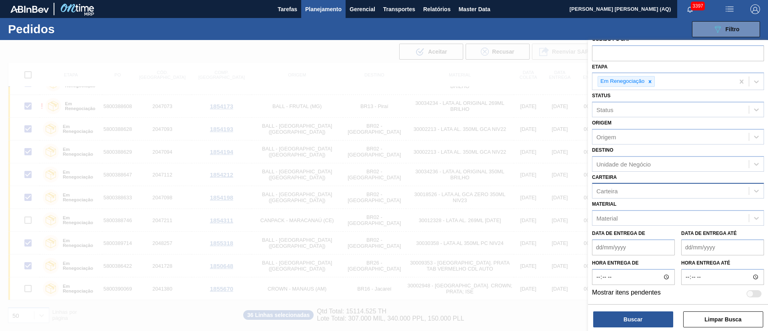
click at [637, 187] on div "Carteira" at bounding box center [670, 191] width 156 height 12
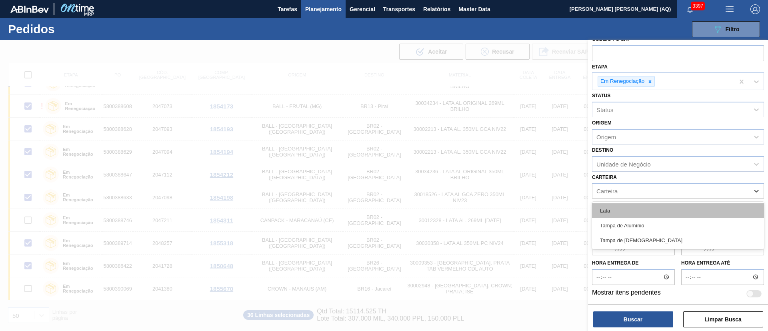
click at [634, 217] on div "Lata" at bounding box center [678, 210] width 172 height 15
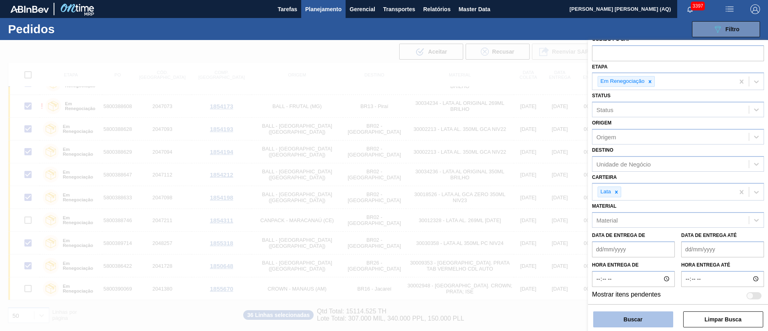
click at [641, 317] on button "Buscar" at bounding box center [633, 319] width 80 height 16
checkbox input "false"
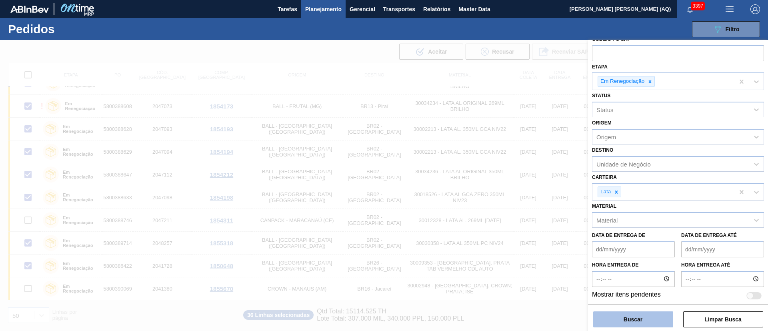
checkbox input "false"
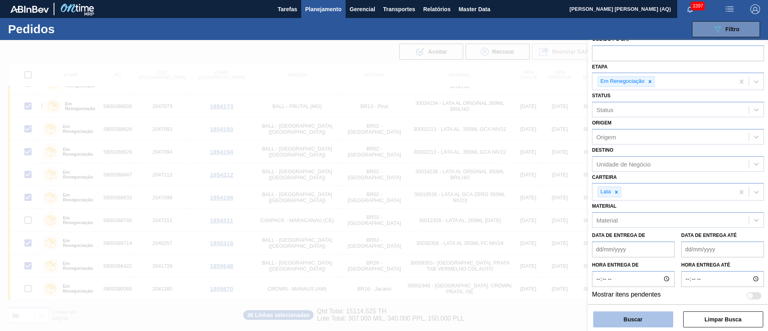
checkbox input "false"
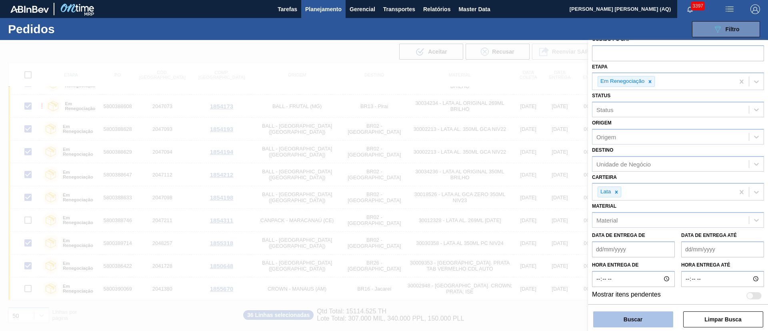
checkbox input "false"
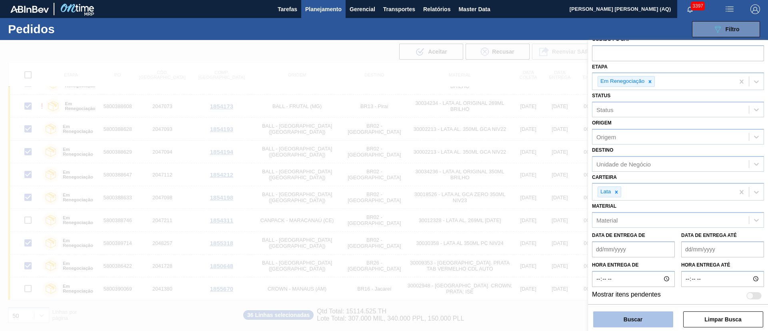
checkbox input "false"
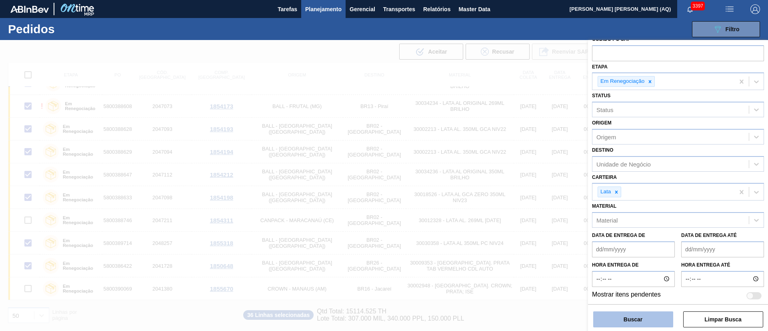
checkbox input "false"
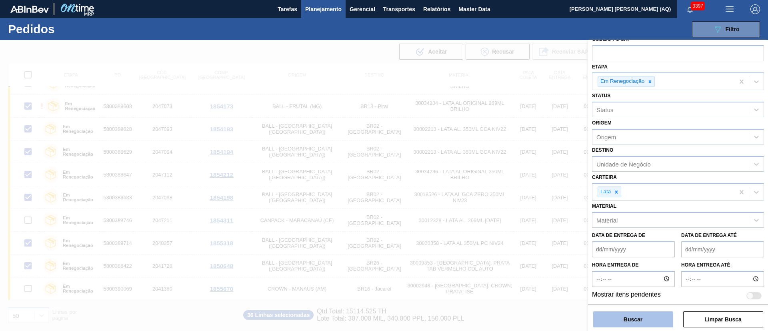
checkbox input "false"
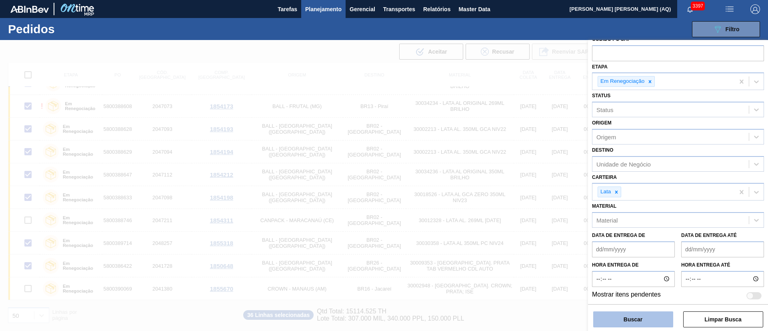
checkbox input "false"
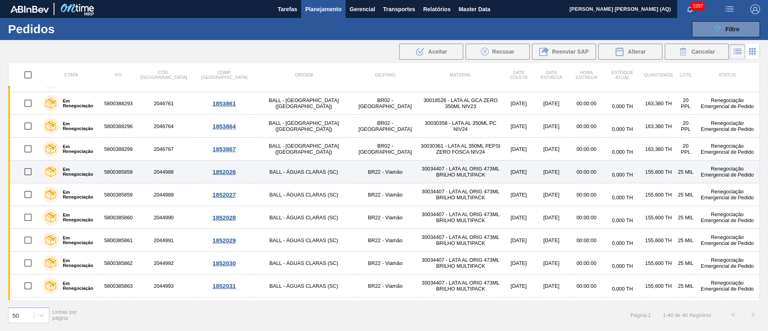
scroll to position [0, 0]
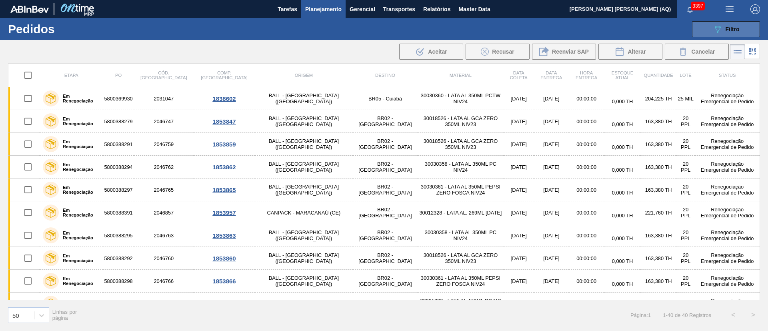
click at [716, 28] on icon "089F7B8B-B2A5-4AFE-B5C0-19BA573D28AC" at bounding box center [717, 29] width 10 height 10
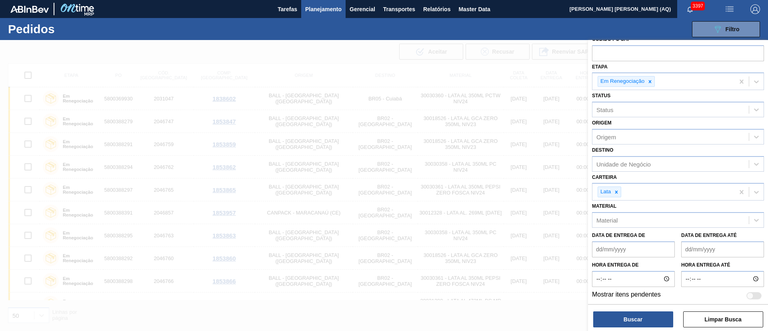
click at [549, 319] on div at bounding box center [384, 205] width 768 height 331
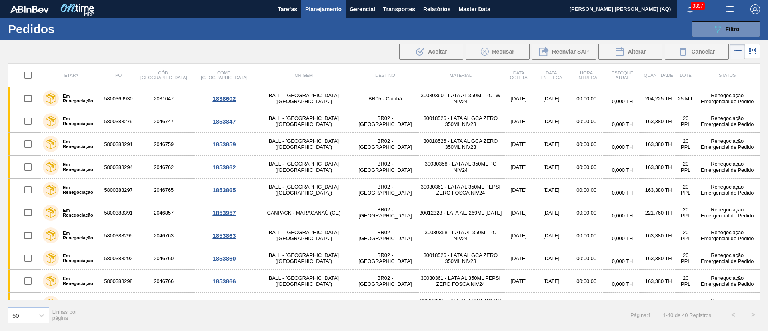
click at [26, 76] on input "checkbox" at bounding box center [28, 75] width 17 height 17
checkbox input "true"
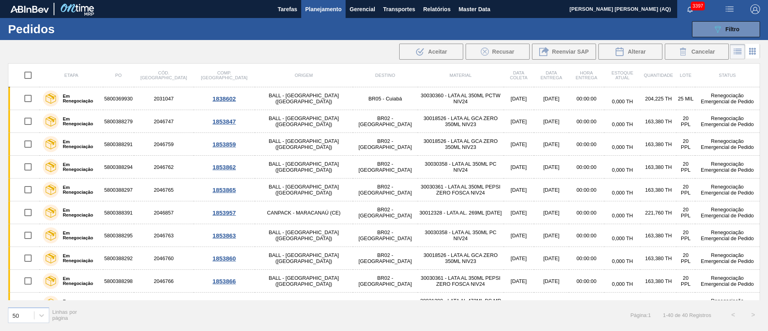
checkbox input "true"
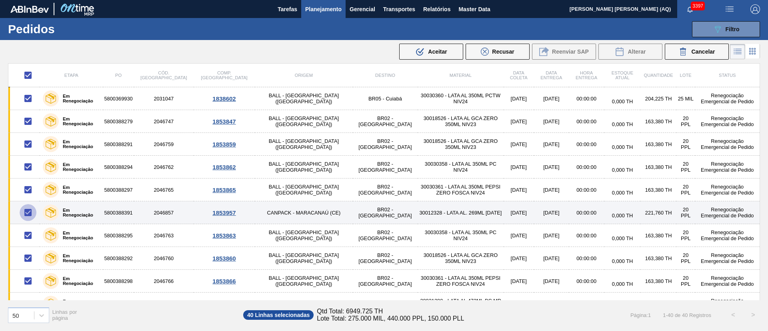
click at [28, 214] on input "checkbox" at bounding box center [28, 212] width 17 height 17
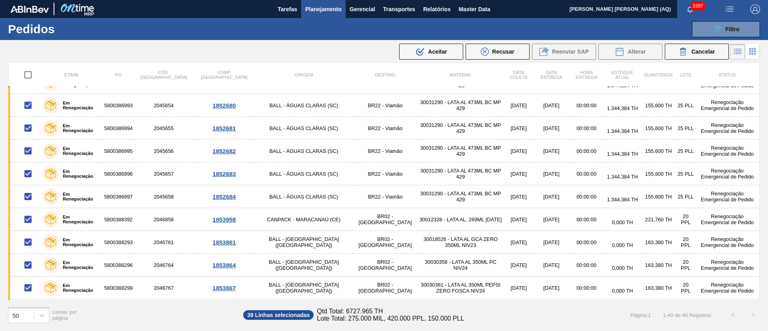
scroll to position [240, 0]
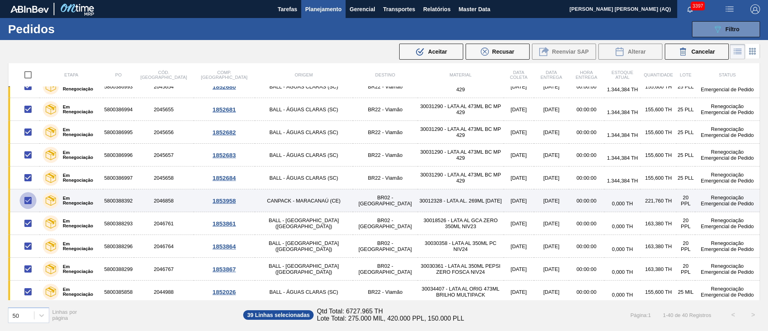
click at [26, 198] on input "checkbox" at bounding box center [28, 200] width 17 height 17
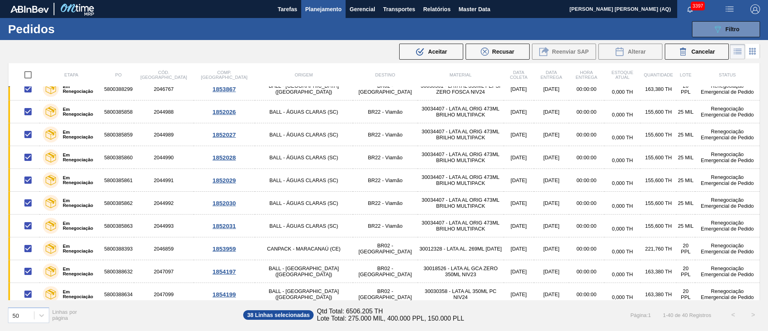
scroll to position [480, 0]
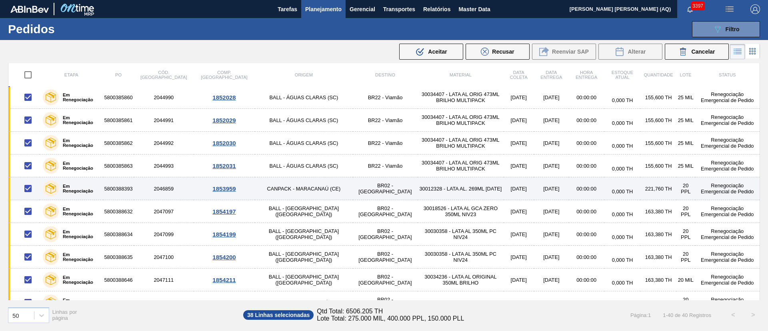
click at [32, 190] on input "checkbox" at bounding box center [28, 188] width 17 height 17
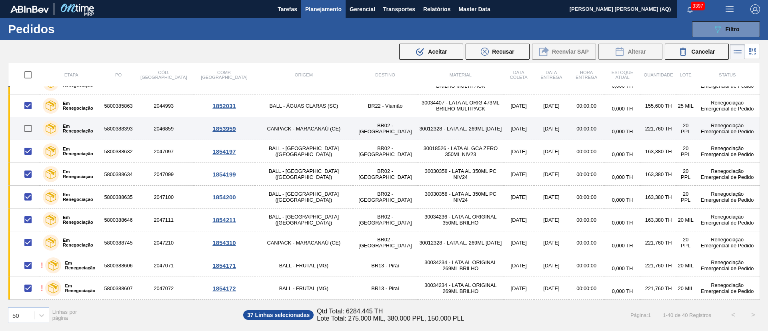
scroll to position [600, 0]
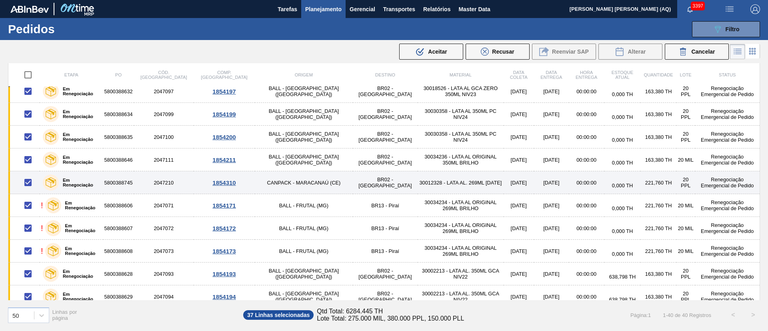
click at [28, 185] on input "checkbox" at bounding box center [28, 182] width 17 height 17
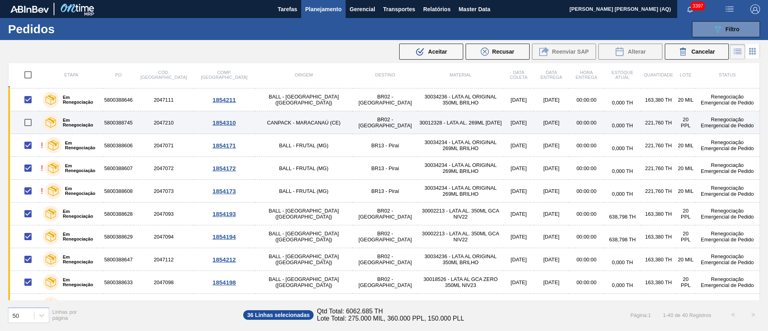
scroll to position [699, 0]
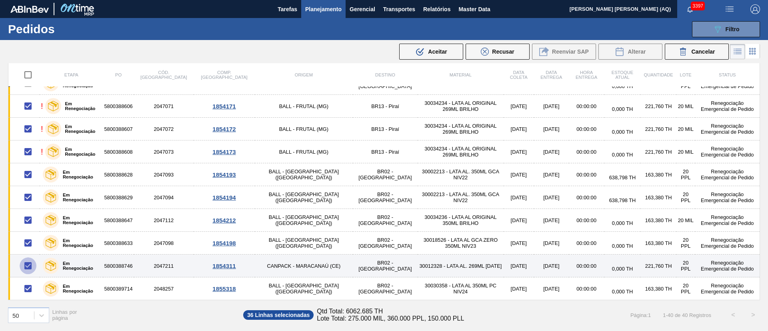
click at [28, 263] on input "checkbox" at bounding box center [28, 265] width 17 height 17
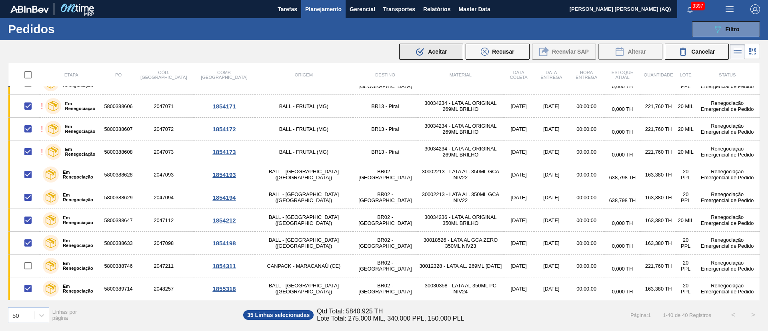
click at [436, 54] on span "Aceitar" at bounding box center [437, 51] width 19 height 6
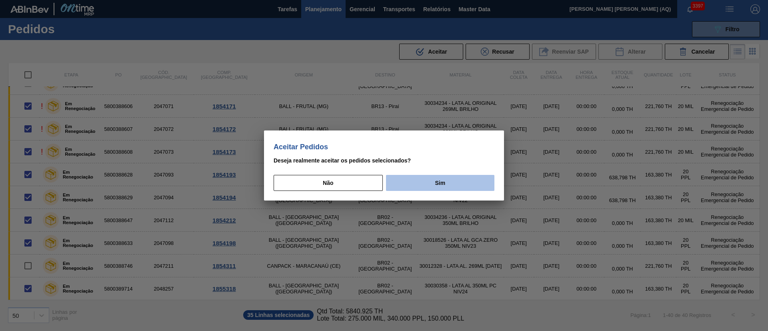
click at [396, 184] on button "Sim" at bounding box center [440, 183] width 108 height 16
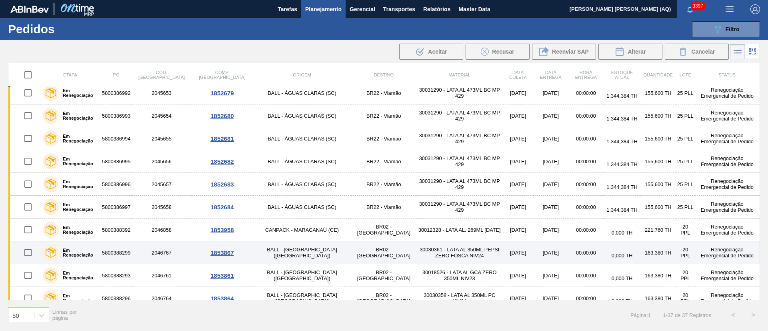
scroll to position [31, 0]
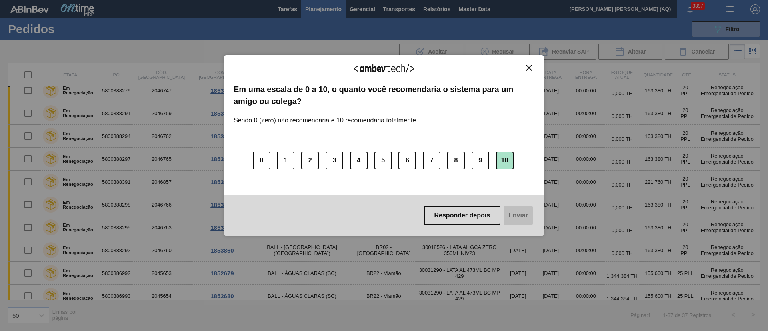
click at [500, 158] on button "10" at bounding box center [505, 161] width 18 height 18
click at [511, 213] on button "Enviar" at bounding box center [517, 215] width 31 height 19
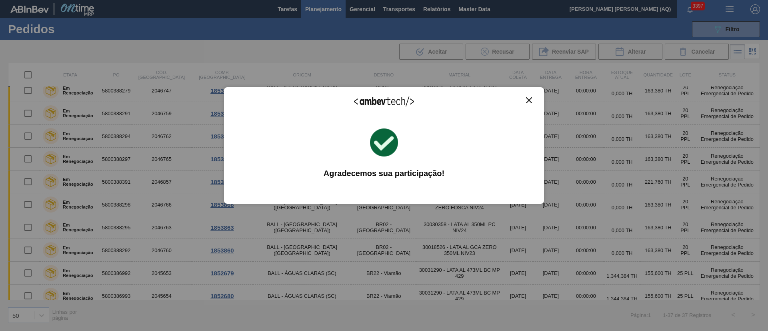
click at [531, 98] on img "Close" at bounding box center [529, 100] width 6 height 6
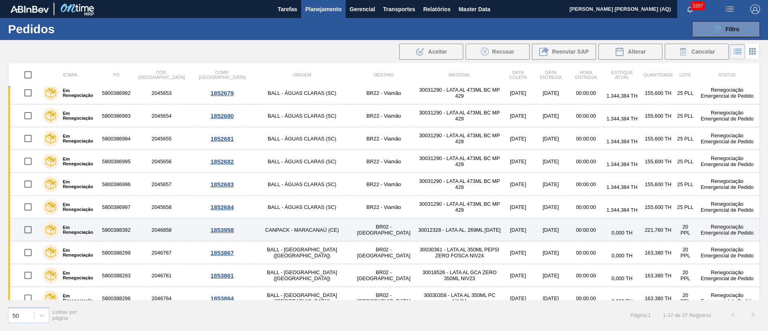
scroll to position [0, 0]
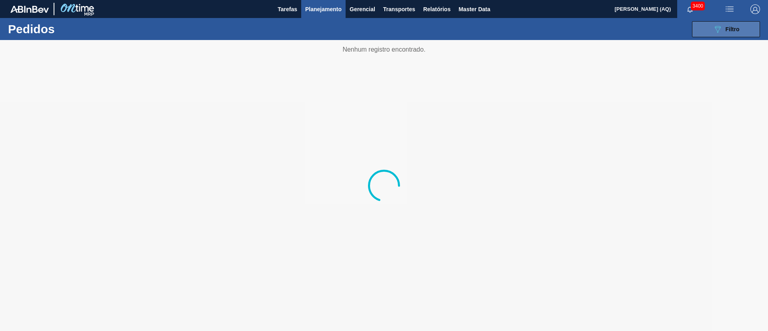
click at [698, 28] on button "089F7B8B-B2A5-4AFE-B5C0-19BA573D28AC Filtro" at bounding box center [726, 29] width 68 height 16
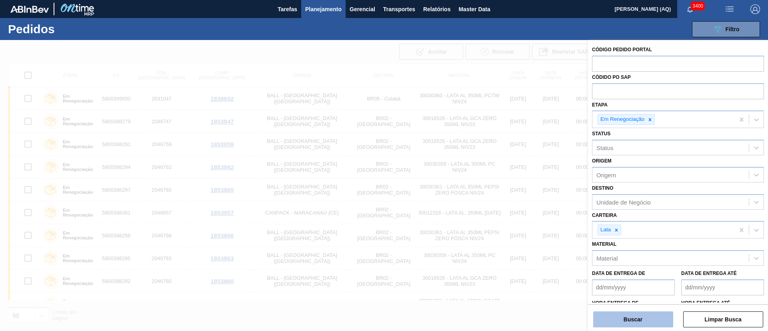
click at [654, 319] on button "Buscar" at bounding box center [633, 319] width 80 height 16
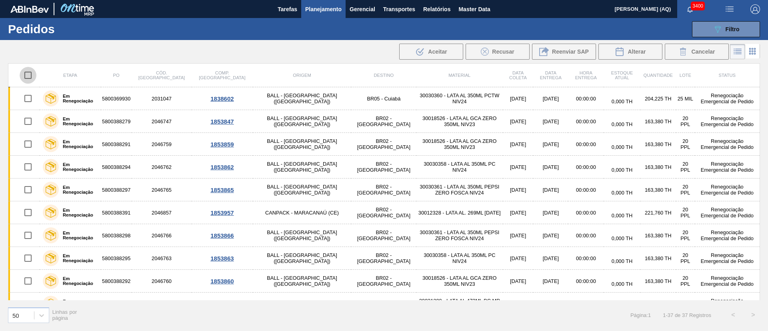
click at [25, 76] on input "checkbox" at bounding box center [28, 75] width 17 height 17
checkbox input "true"
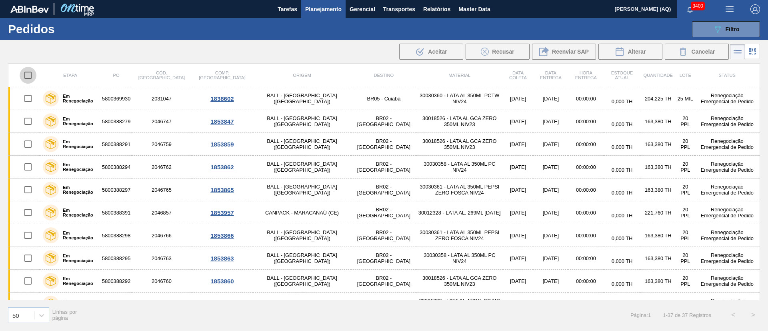
checkbox input "true"
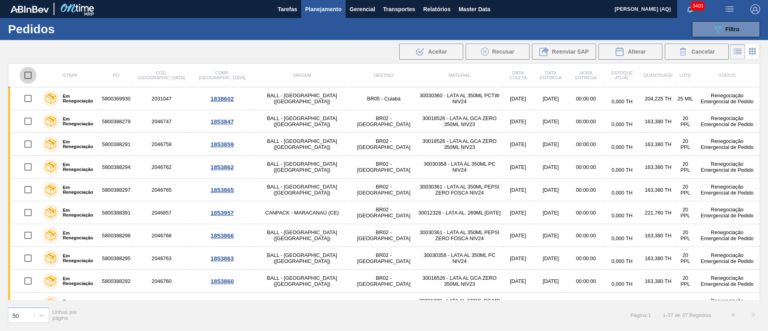
checkbox input "true"
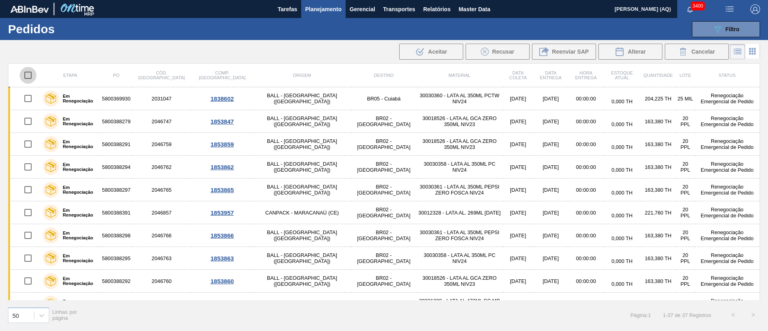
checkbox input "true"
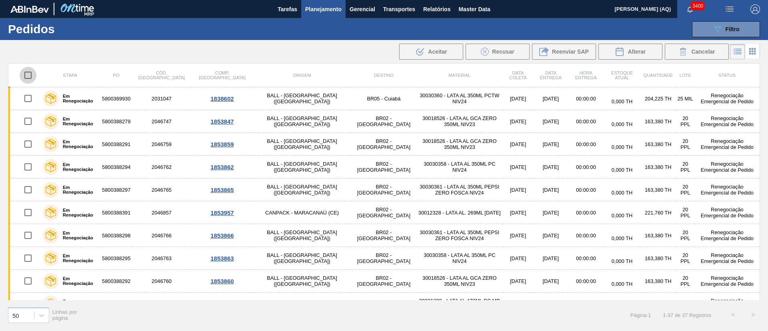
checkbox input "true"
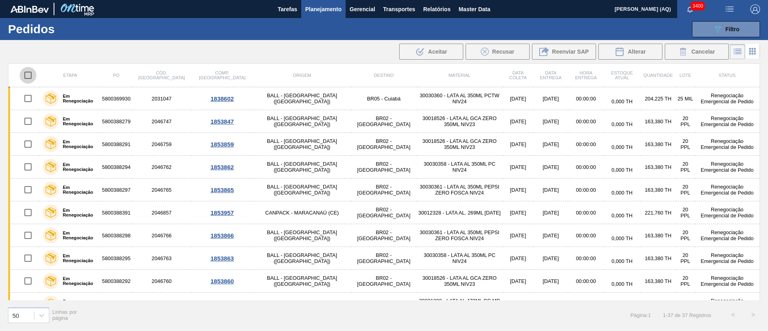
checkbox input "true"
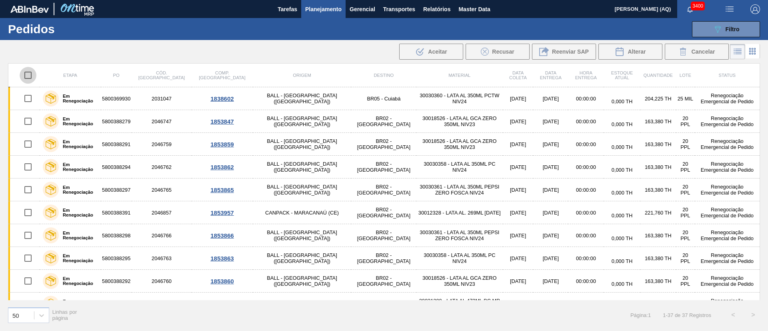
checkbox input "true"
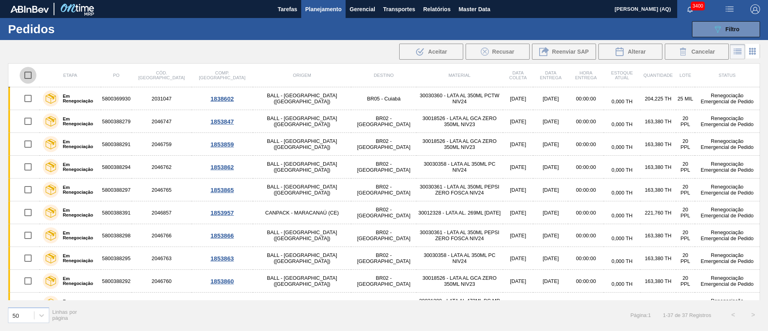
checkbox input "true"
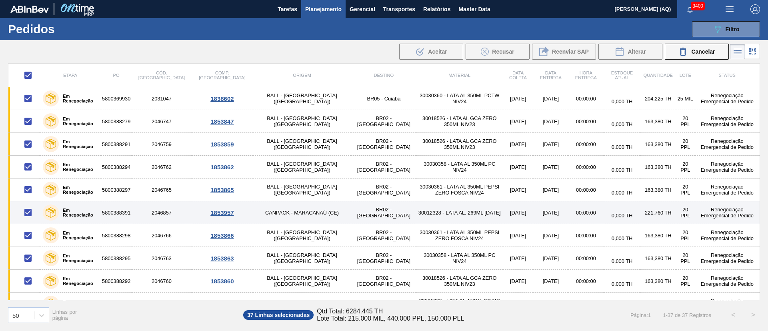
click at [26, 209] on input "checkbox" at bounding box center [28, 212] width 17 height 17
checkbox input "false"
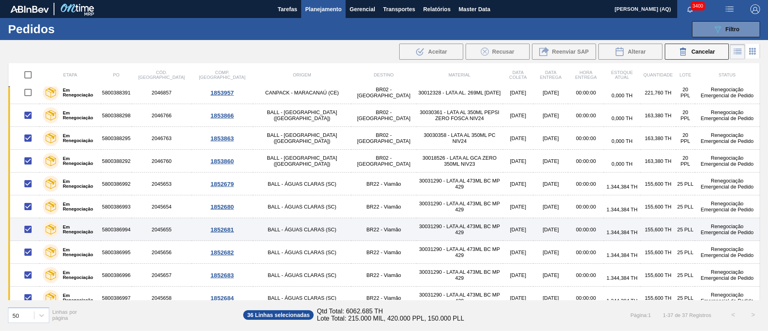
scroll to position [240, 0]
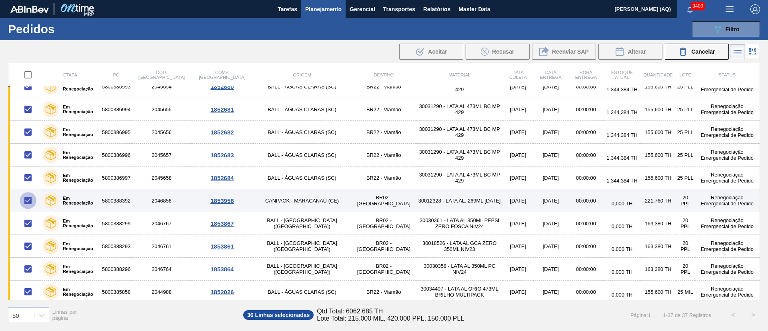
click at [29, 200] on input "checkbox" at bounding box center [28, 200] width 17 height 17
checkbox input "false"
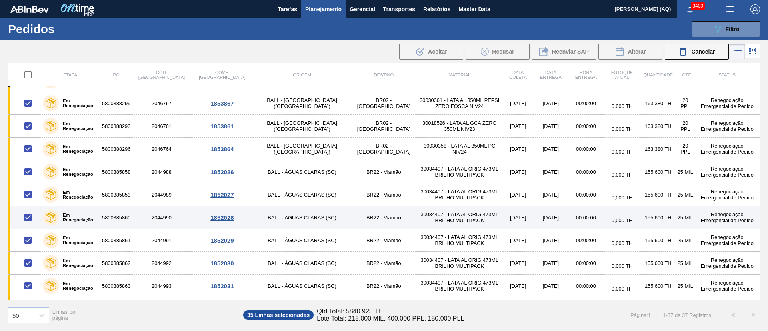
scroll to position [480, 0]
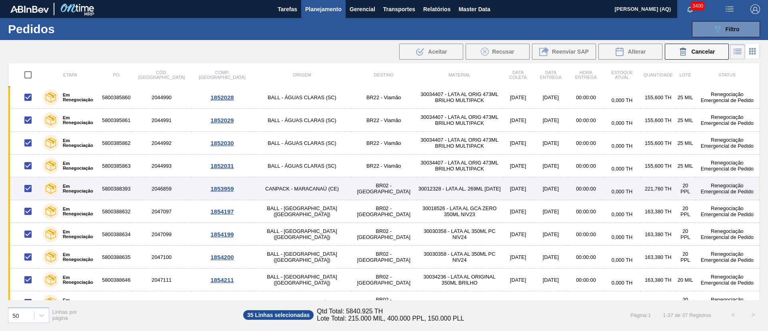
click at [30, 188] on input "checkbox" at bounding box center [28, 188] width 17 height 17
checkbox input "false"
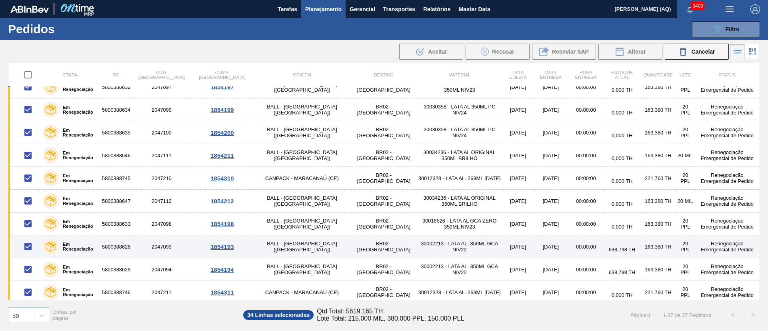
scroll to position [630, 0]
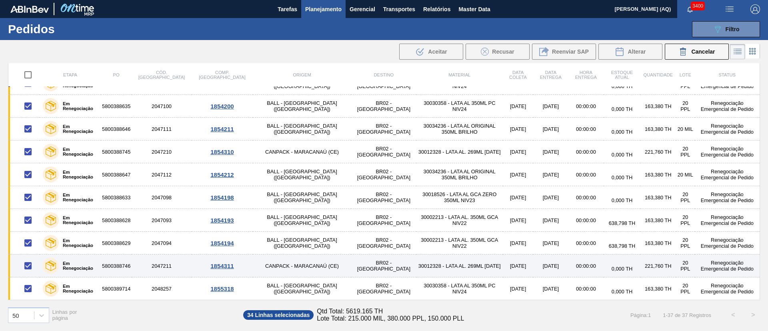
click at [30, 263] on input "checkbox" at bounding box center [28, 265] width 17 height 17
checkbox input "false"
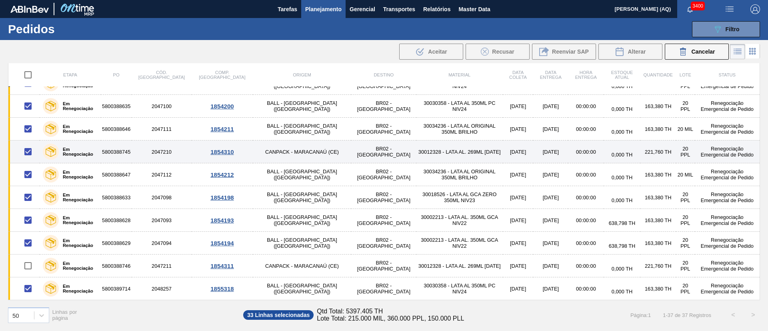
click at [31, 150] on input "checkbox" at bounding box center [28, 151] width 17 height 17
checkbox input "false"
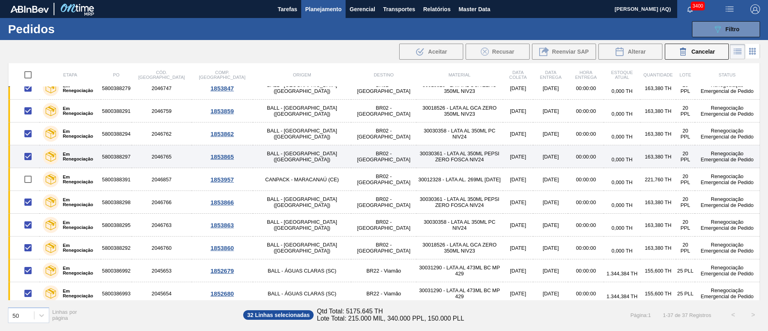
scroll to position [0, 0]
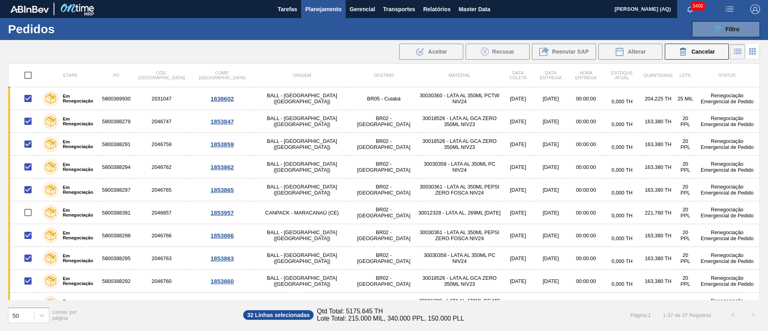
click at [110, 69] on th "PO" at bounding box center [116, 76] width 31 height 24
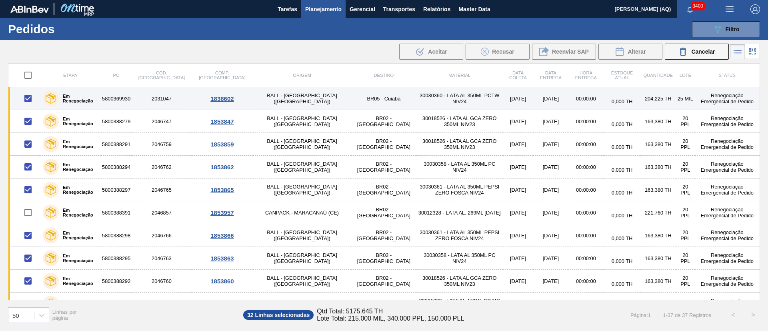
click at [81, 98] on label "Em Renegociação" at bounding box center [78, 99] width 39 height 10
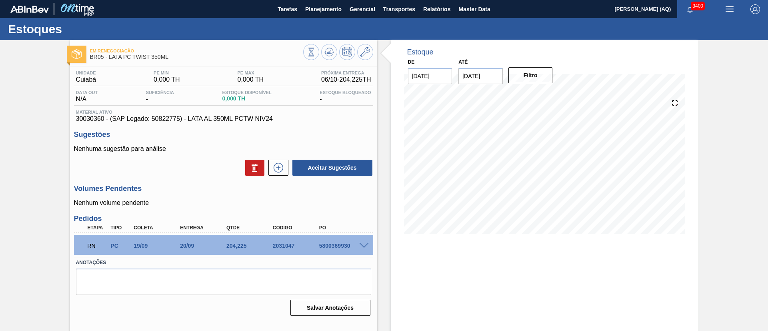
click at [362, 245] on span at bounding box center [364, 246] width 10 height 6
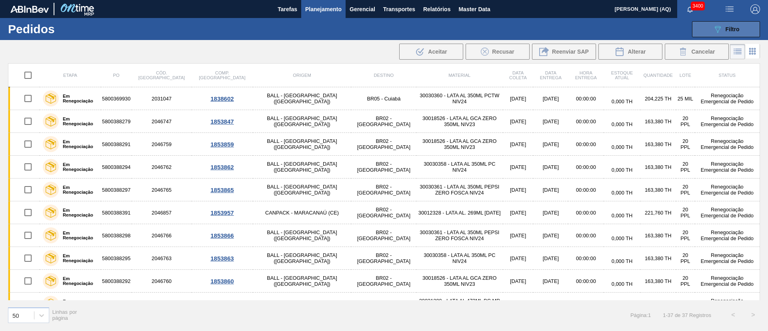
click at [703, 25] on button "089F7B8B-B2A5-4AFE-B5C0-19BA573D28AC Filtro" at bounding box center [726, 29] width 68 height 16
click at [433, 16] on button "Relatórios" at bounding box center [436, 9] width 35 height 18
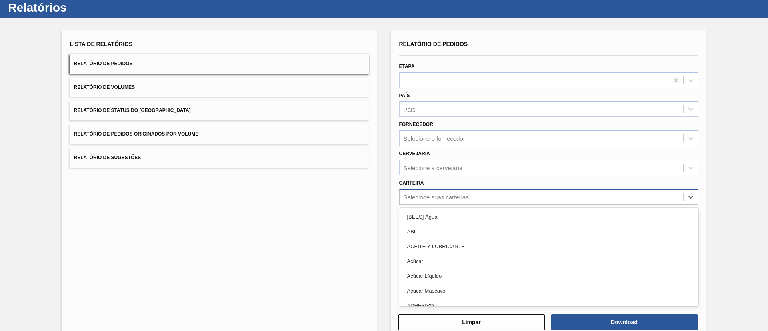
click at [463, 204] on div "option [BEES] Água focused, 1 of 101. 101 results available. Use Up and Down to…" at bounding box center [548, 197] width 299 height 16
type input "lata"
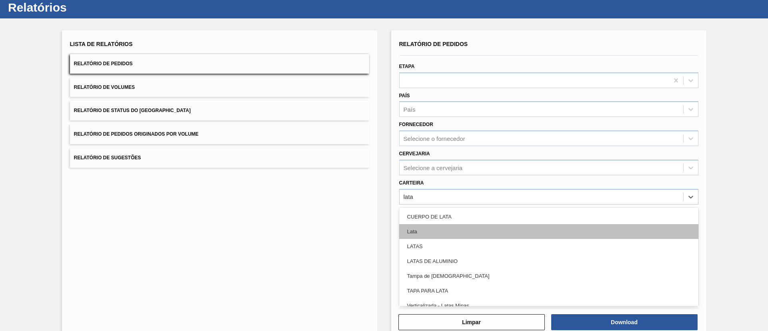
click at [463, 228] on div "Lata" at bounding box center [548, 231] width 299 height 15
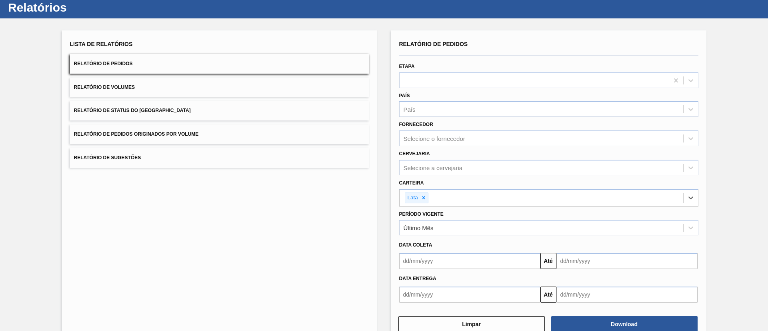
scroll to position [0, 0]
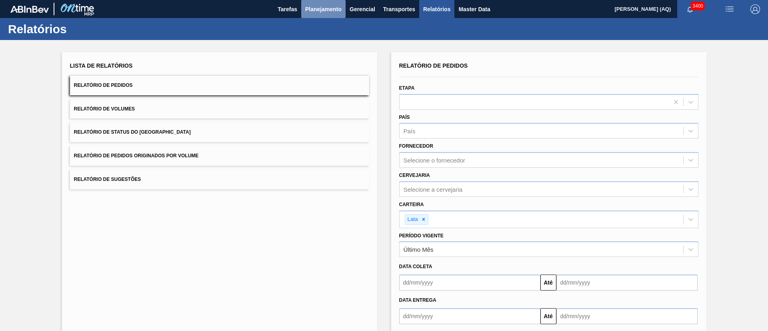
click at [327, 16] on button "Planejamento" at bounding box center [323, 9] width 44 height 18
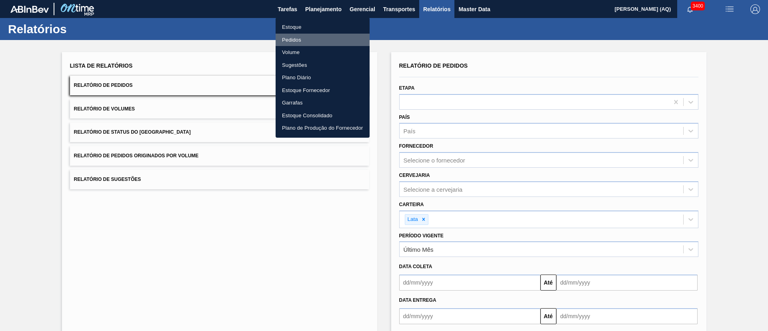
click at [294, 38] on li "Pedidos" at bounding box center [322, 40] width 94 height 13
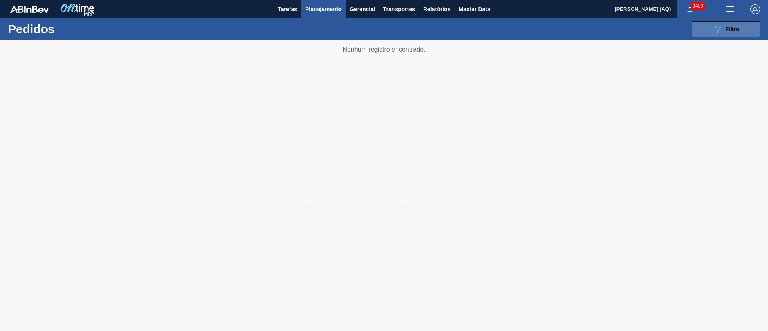
click at [712, 36] on button "089F7B8B-B2A5-4AFE-B5C0-19BA573D28AC Filtro" at bounding box center [726, 29] width 68 height 16
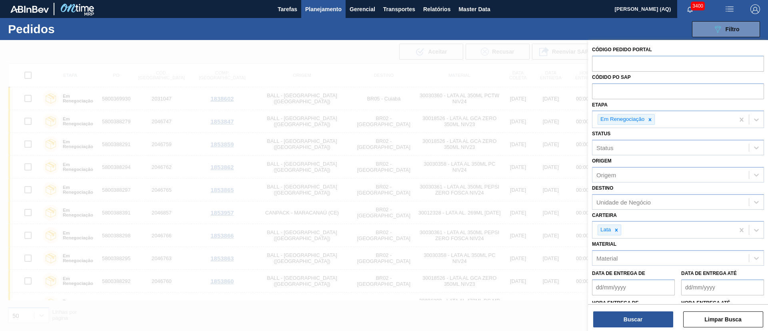
click at [511, 313] on div at bounding box center [384, 205] width 768 height 331
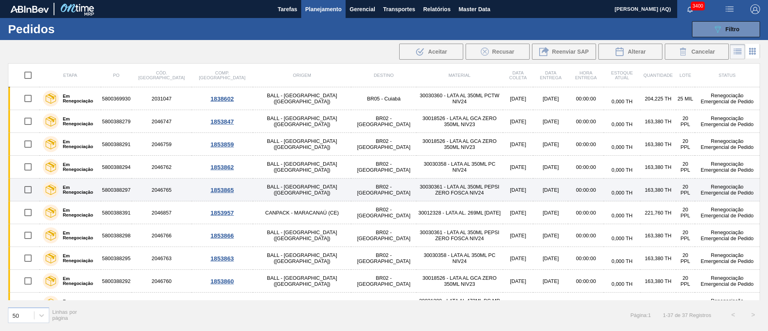
click at [416, 190] on td "30030361 - LATA AL 350ML PEPSI ZERO FOSCA NIV24" at bounding box center [459, 189] width 86 height 23
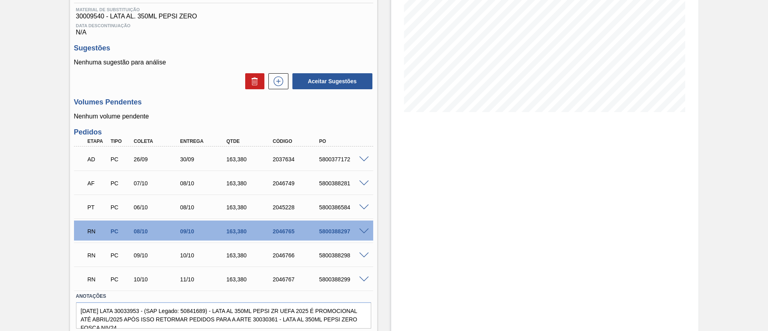
scroll to position [147, 0]
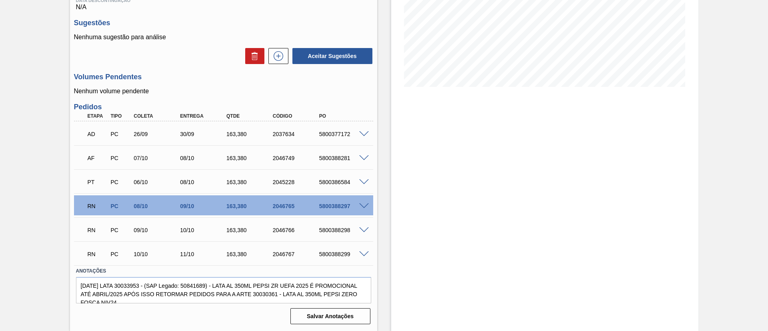
click at [367, 206] on span at bounding box center [364, 206] width 10 height 6
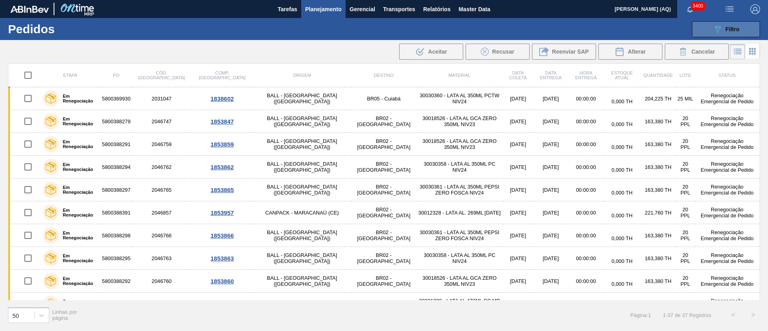
click at [712, 28] on button "089F7B8B-B2A5-4AFE-B5C0-19BA573D28AC Filtro" at bounding box center [726, 29] width 68 height 16
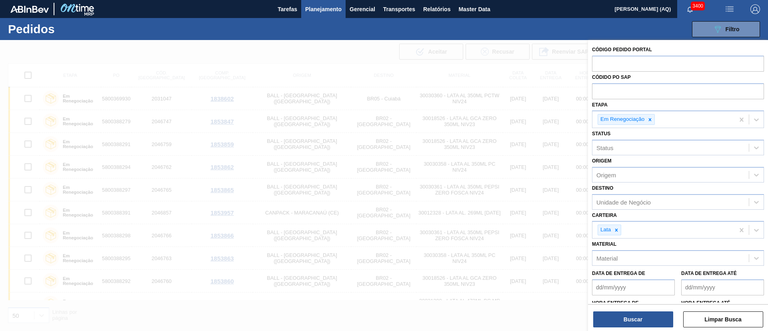
click at [531, 305] on div at bounding box center [384, 205] width 768 height 331
